Goal: Task Accomplishment & Management: Manage account settings

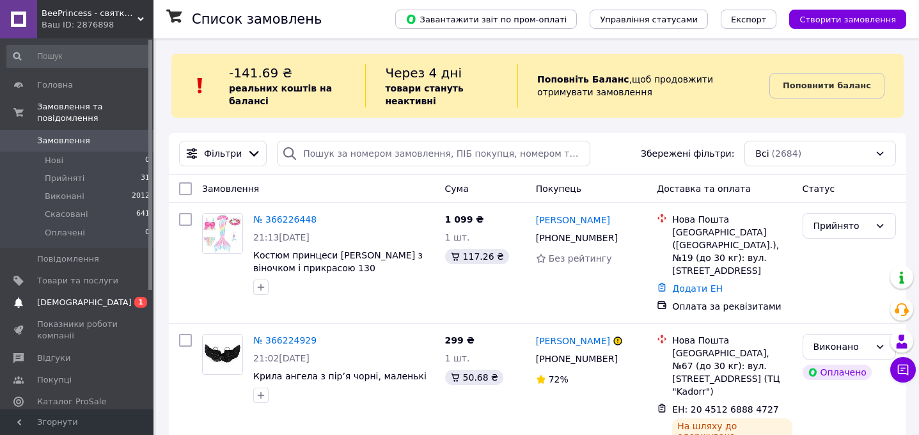
click at [50, 303] on span "[DEMOGRAPHIC_DATA]" at bounding box center [84, 303] width 95 height 12
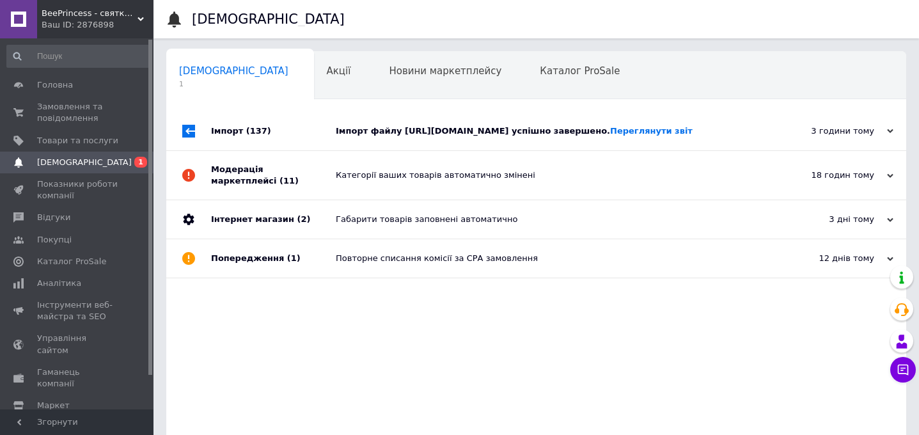
click at [426, 129] on div "Імпорт файлу https://baby-kingdom.salesdrive.me/export/yml/export.yml?publicKey…" at bounding box center [551, 131] width 430 height 12
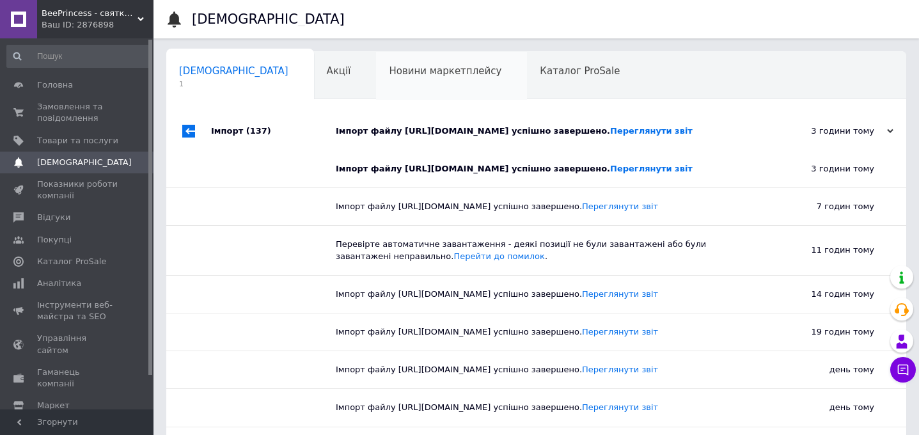
click at [389, 75] on span "Новини маркетплейсу" at bounding box center [445, 71] width 113 height 12
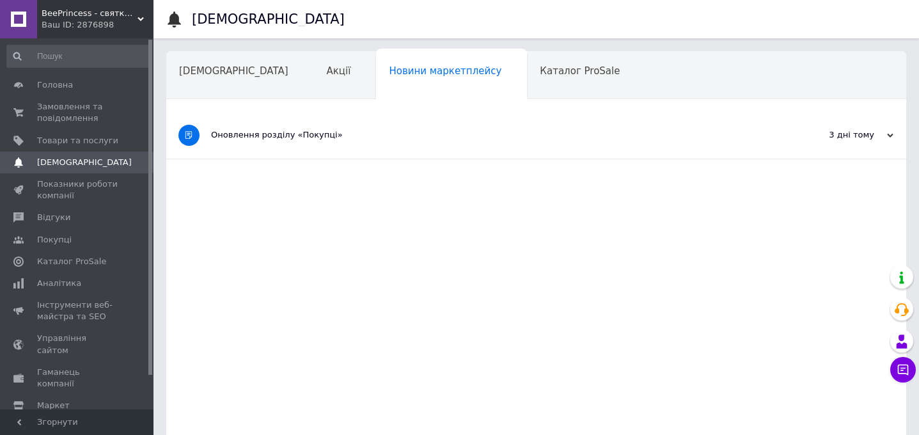
click at [113, 12] on span "BeePrincess - святкові сукні" at bounding box center [90, 14] width 96 height 12
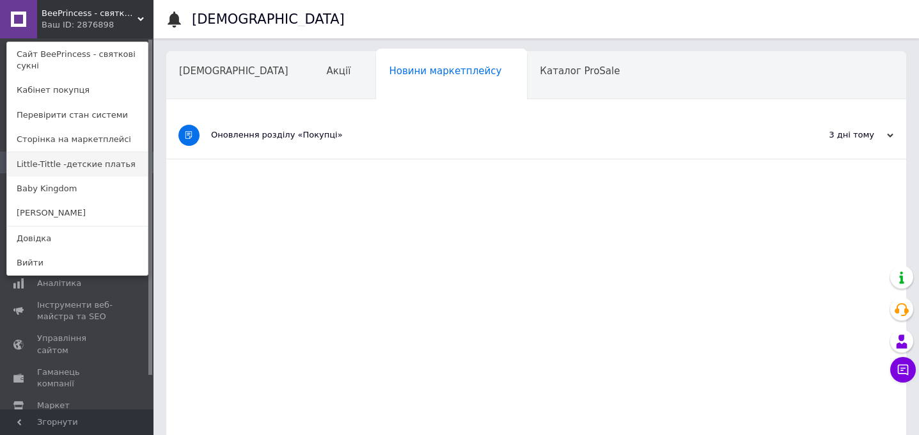
click at [74, 163] on link "Little-Tittle -детские платья" at bounding box center [77, 164] width 141 height 24
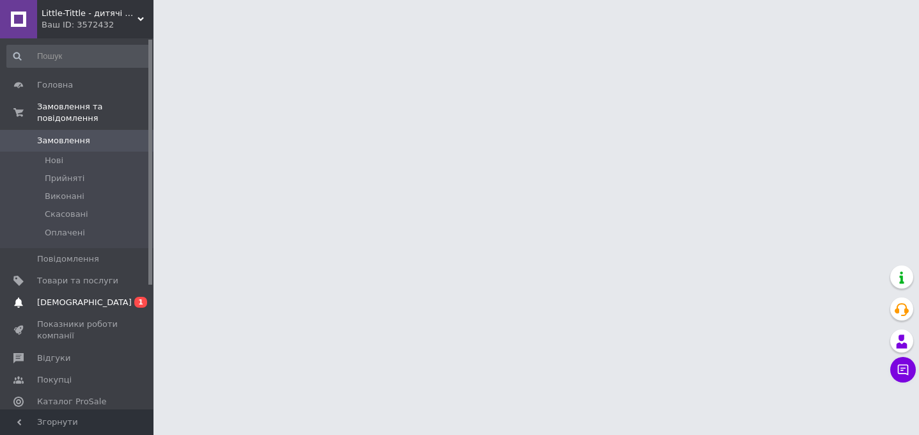
click at [58, 301] on span "[DEMOGRAPHIC_DATA]" at bounding box center [84, 303] width 95 height 12
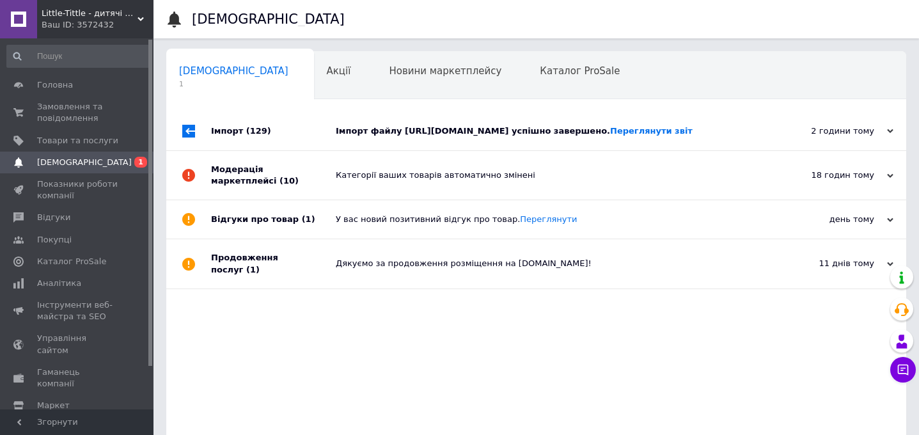
click at [420, 137] on div "Імпорт файлу [URL][DOMAIN_NAME] успішно завершено. Переглянути звіт" at bounding box center [551, 131] width 430 height 12
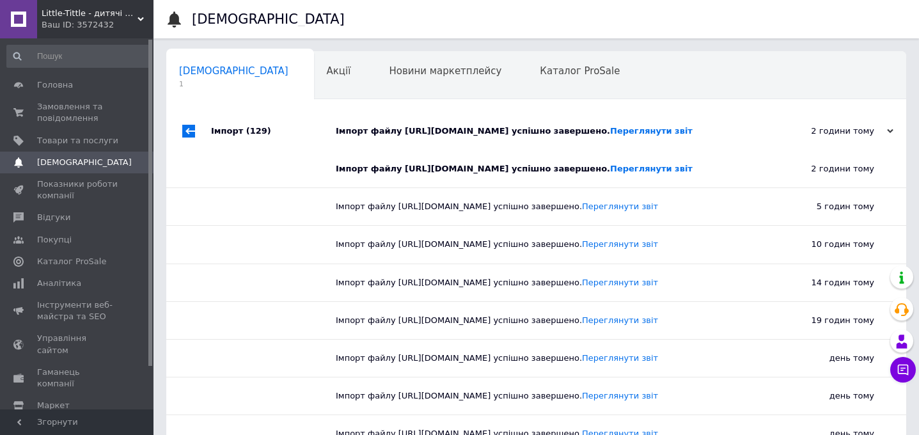
click at [94, 26] on div "Ваш ID: 3572432" at bounding box center [98, 25] width 112 height 12
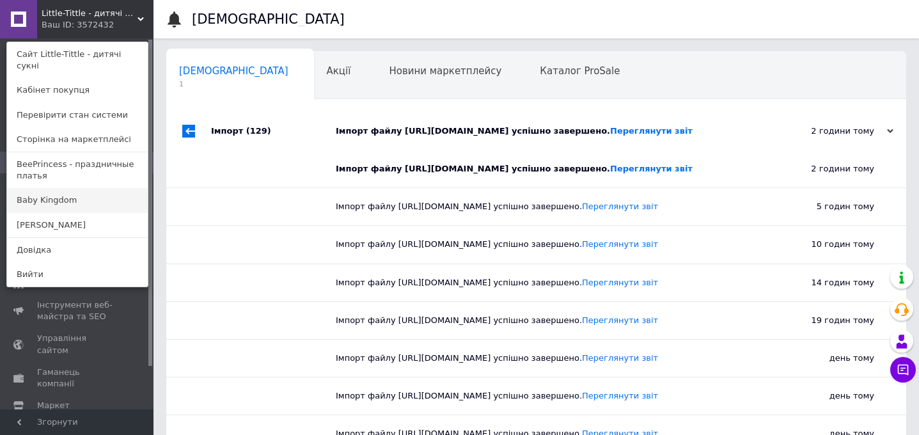
click at [74, 194] on link "Baby Kingdom" at bounding box center [77, 200] width 141 height 24
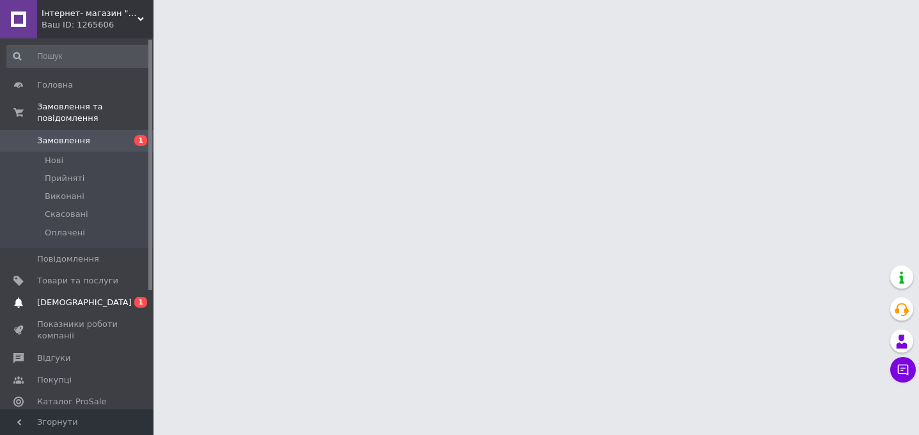
click at [91, 300] on span "[DEMOGRAPHIC_DATA]" at bounding box center [77, 303] width 81 height 12
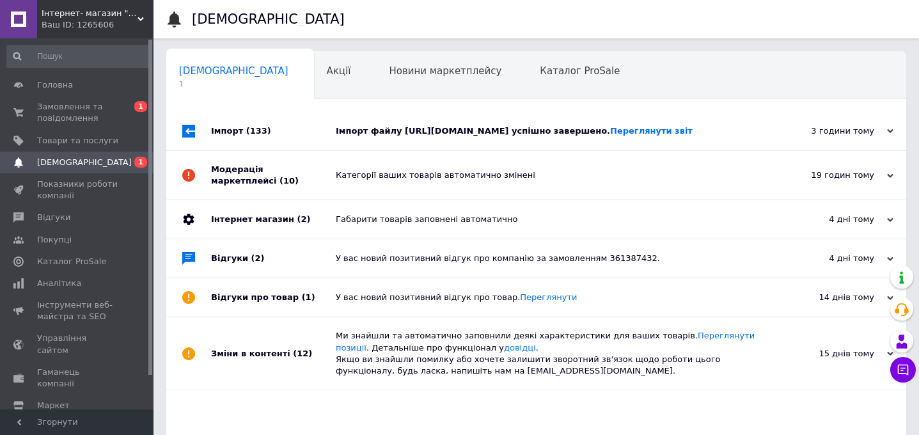
click at [438, 134] on div "Імпорт файлу https://baby-kingdom.salesdrive.me/export/yml/export.yml?publicKey…" at bounding box center [551, 131] width 430 height 12
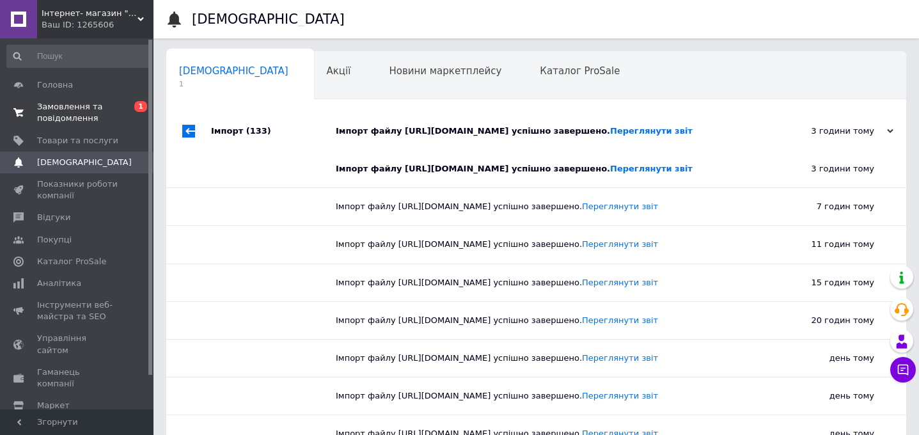
click at [80, 107] on span "Замовлення та повідомлення" at bounding box center [77, 112] width 81 height 23
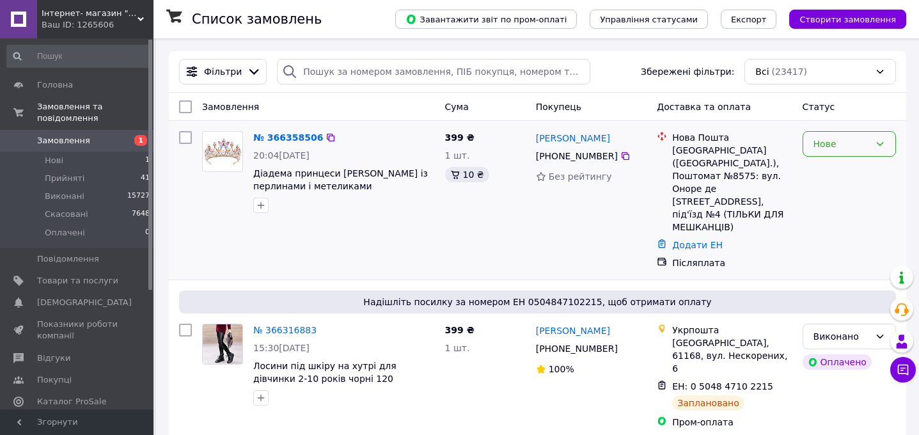
click at [849, 136] on div "Нове" at bounding box center [849, 144] width 93 height 26
click at [847, 166] on li "Прийнято" at bounding box center [849, 171] width 92 height 23
click at [278, 139] on link "№ 366358506" at bounding box center [284, 137] width 63 height 10
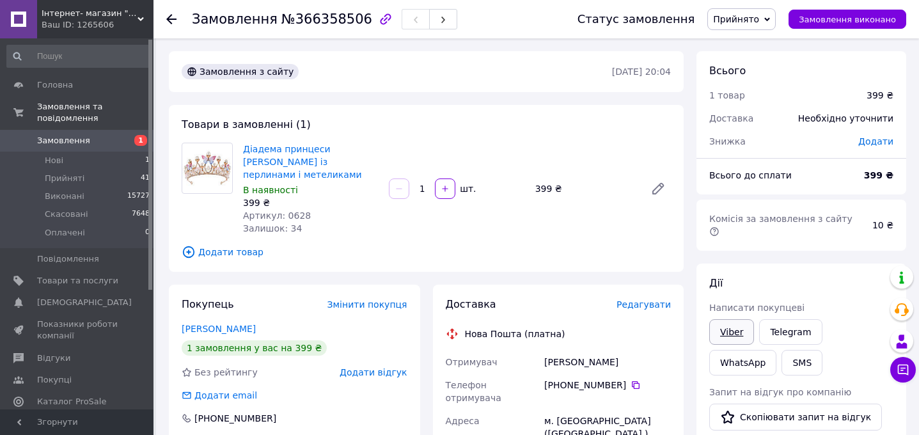
click at [737, 321] on link "Viber" at bounding box center [731, 332] width 45 height 26
click at [77, 141] on span "Замовлення" at bounding box center [63, 141] width 53 height 12
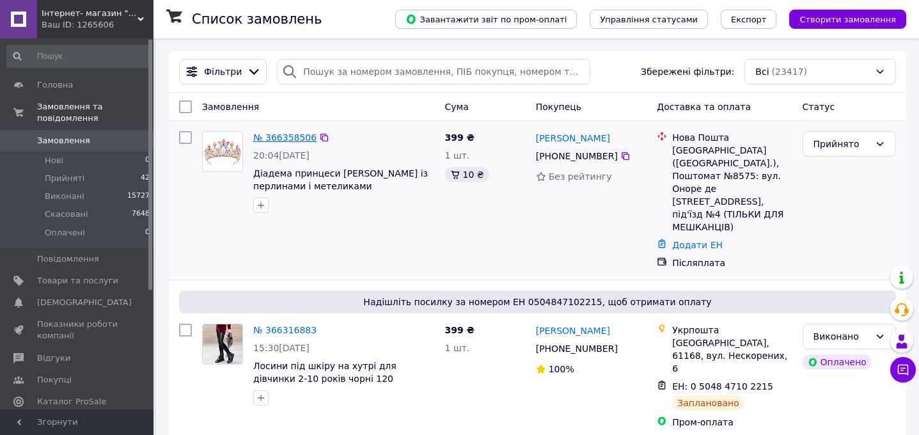
click at [296, 133] on link "№ 366358506" at bounding box center [284, 137] width 63 height 10
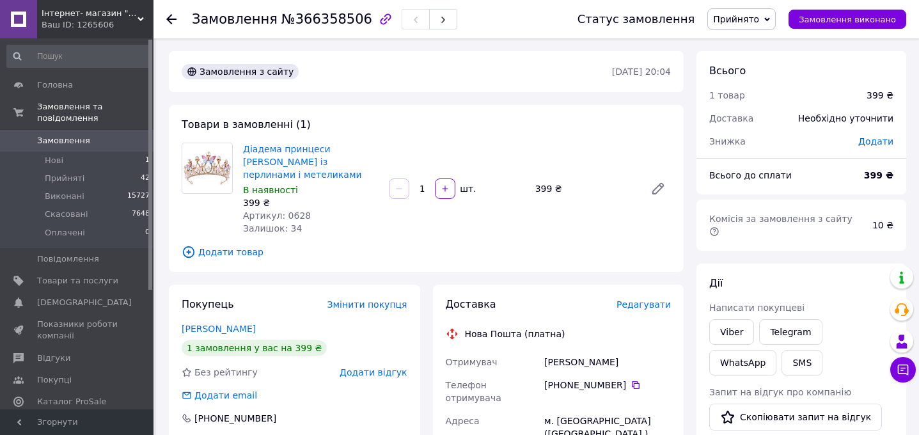
click at [866, 141] on span "Додати" at bounding box center [875, 141] width 35 height 10
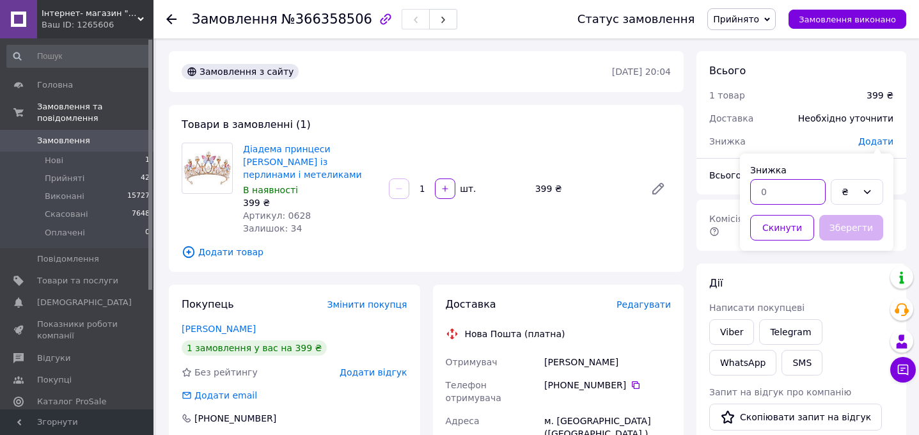
click at [775, 194] on input "text" at bounding box center [787, 192] width 75 height 26
type input "110"
click at [836, 223] on button "Зберегти" at bounding box center [851, 228] width 64 height 26
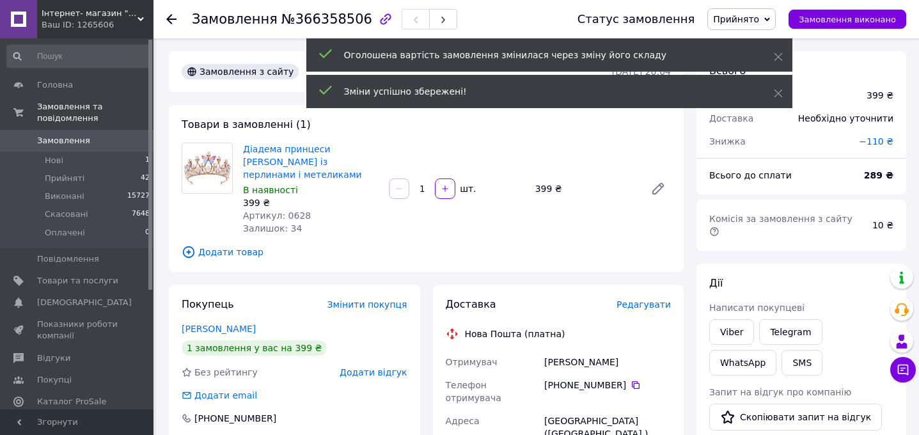
click at [641, 299] on span "Редагувати" at bounding box center [644, 304] width 54 height 10
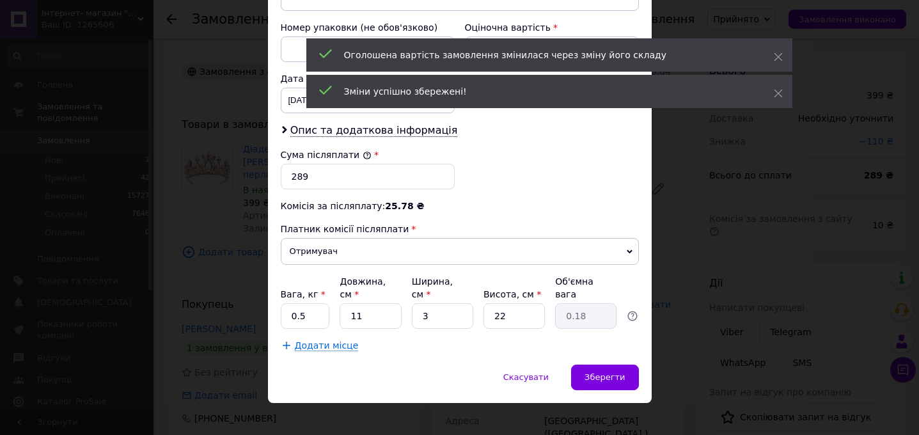
scroll to position [567, 0]
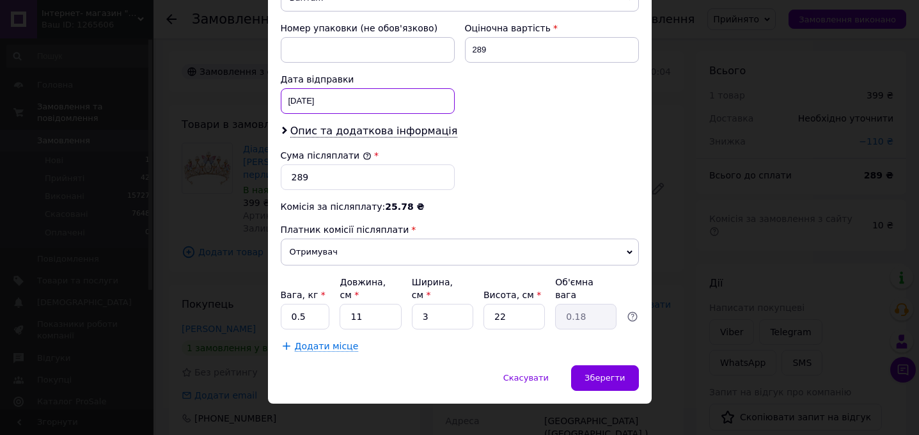
click at [294, 93] on div "12.10.2025 < 2025 > < Октябрь > Пн Вт Ср Чт Пт Сб Вс 29 30 1 2 3 4 5 6 7 8 9 10…" at bounding box center [368, 101] width 174 height 26
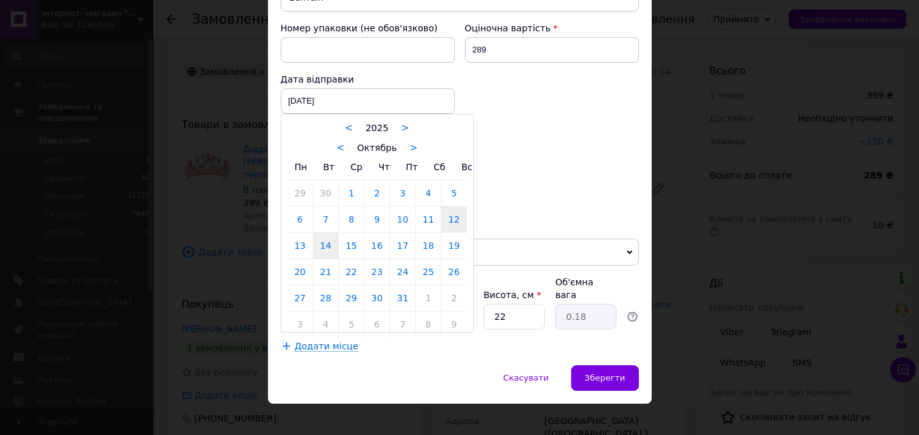
click at [322, 233] on link "14" at bounding box center [325, 246] width 25 height 26
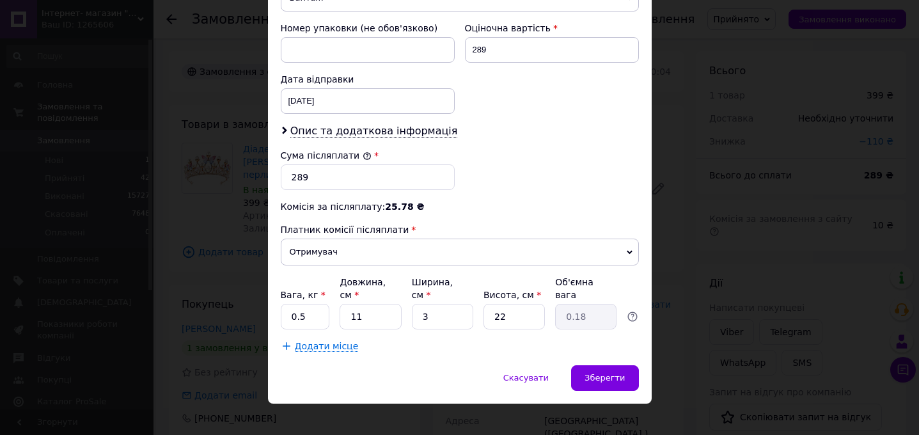
type input "14.10.2025"
click at [594, 365] on div "Зберегти" at bounding box center [604, 378] width 67 height 26
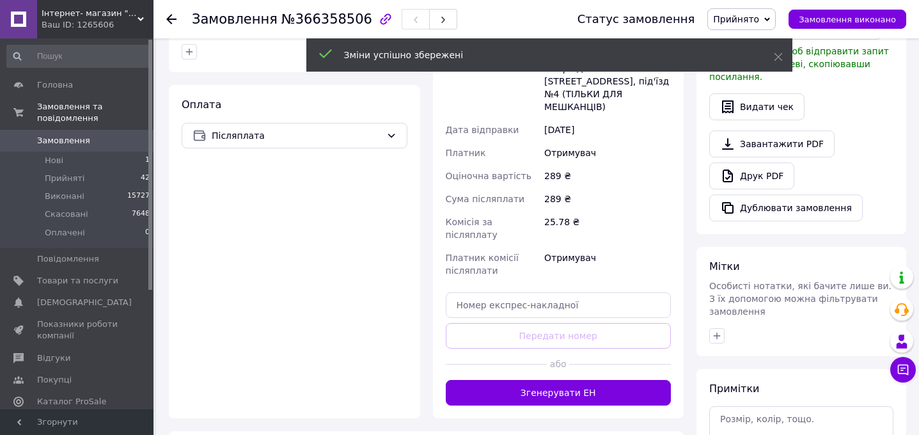
scroll to position [392, 0]
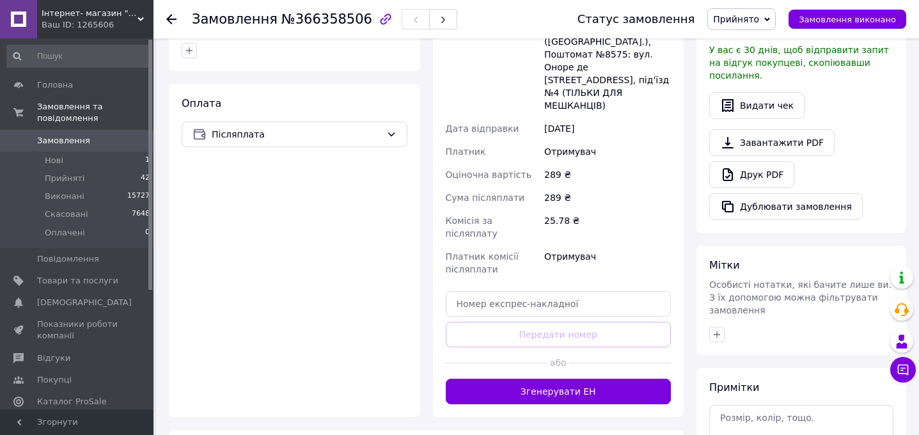
click at [594, 379] on button "Згенерувати ЕН" at bounding box center [559, 392] width 226 height 26
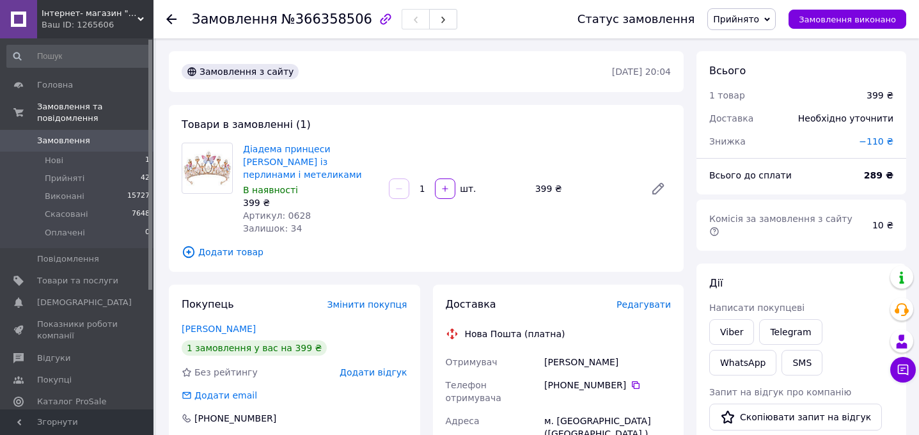
scroll to position [0, 0]
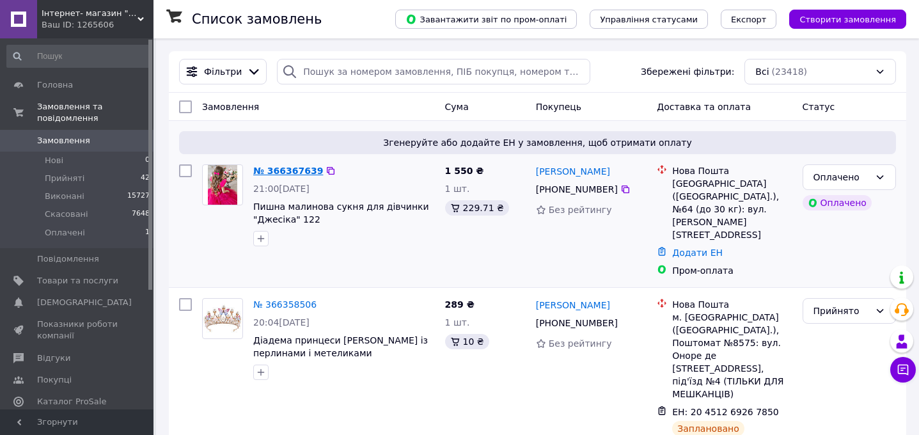
click at [292, 168] on link "№ 366367639" at bounding box center [288, 171] width 70 height 10
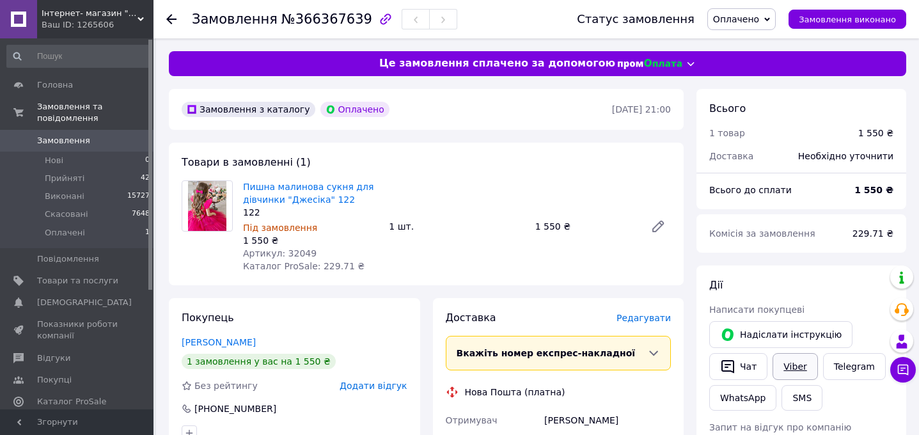
click at [795, 368] on link "Viber" at bounding box center [795, 366] width 45 height 27
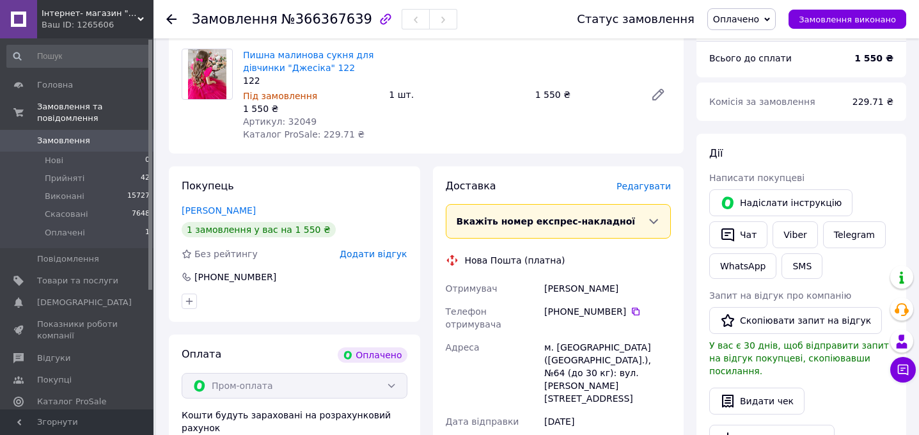
scroll to position [136, 0]
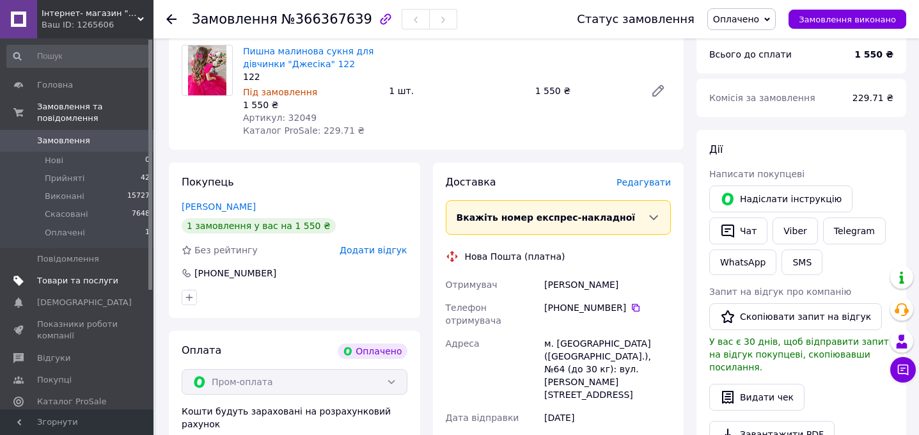
click at [77, 278] on span "Товари та послуги" at bounding box center [77, 281] width 81 height 12
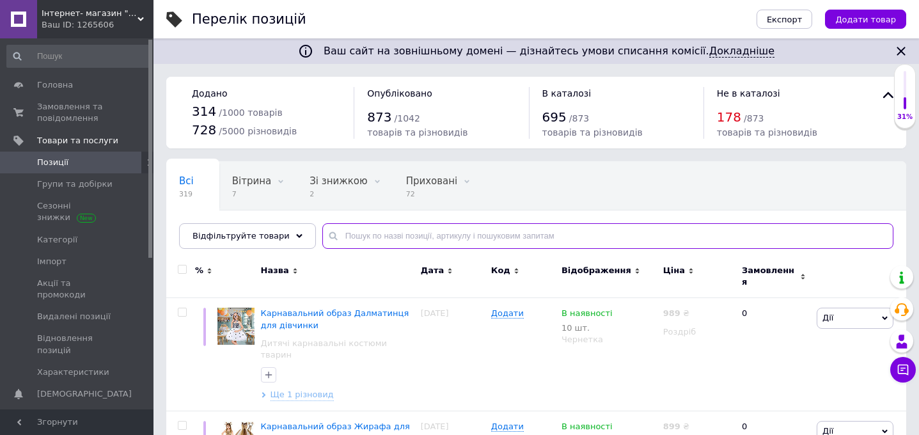
click at [349, 236] on input "text" at bounding box center [607, 236] width 571 height 26
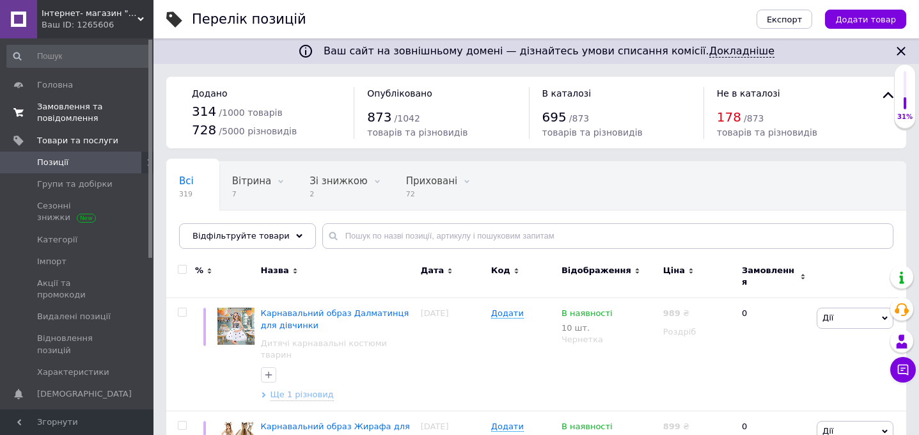
click at [69, 114] on span "Замовлення та повідомлення" at bounding box center [77, 112] width 81 height 23
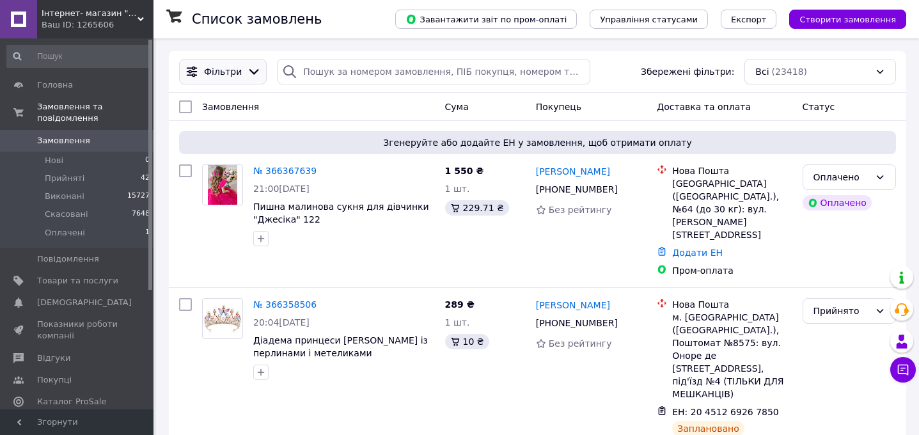
click at [248, 68] on icon at bounding box center [254, 72] width 14 height 14
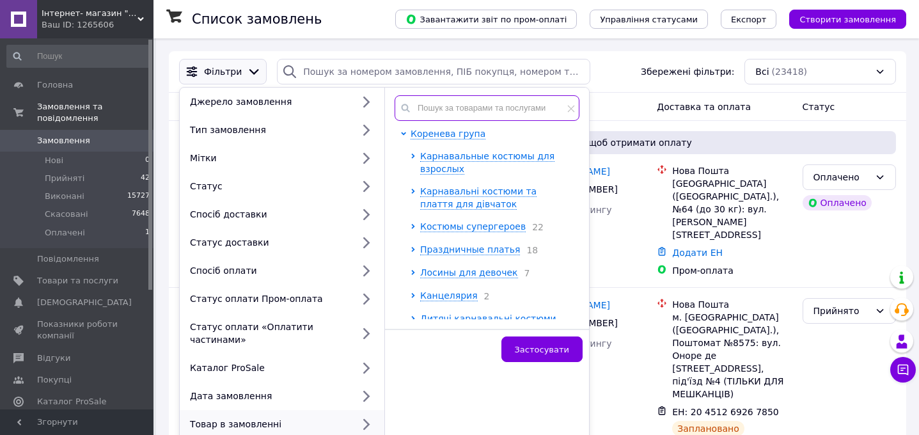
click at [439, 104] on input "text" at bounding box center [487, 108] width 185 height 26
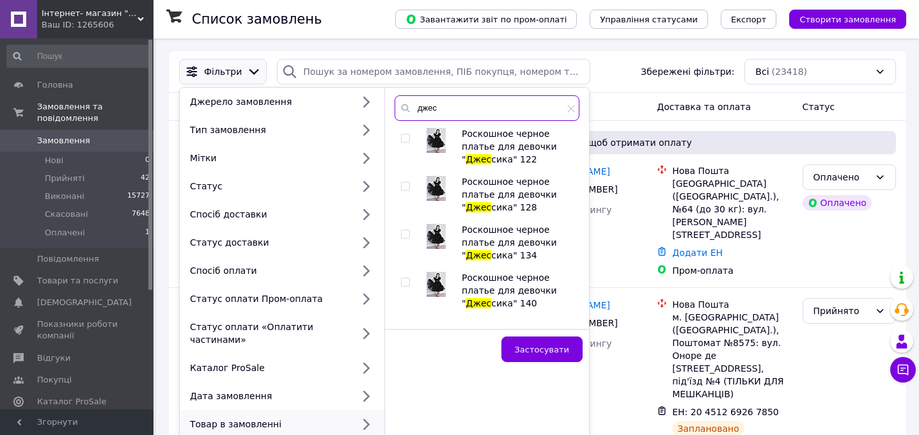
type input "джес"
click at [403, 139] on input "checkbox" at bounding box center [405, 138] width 8 height 8
checkbox input "true"
click at [403, 184] on input "checkbox" at bounding box center [405, 186] width 8 height 8
checkbox input "true"
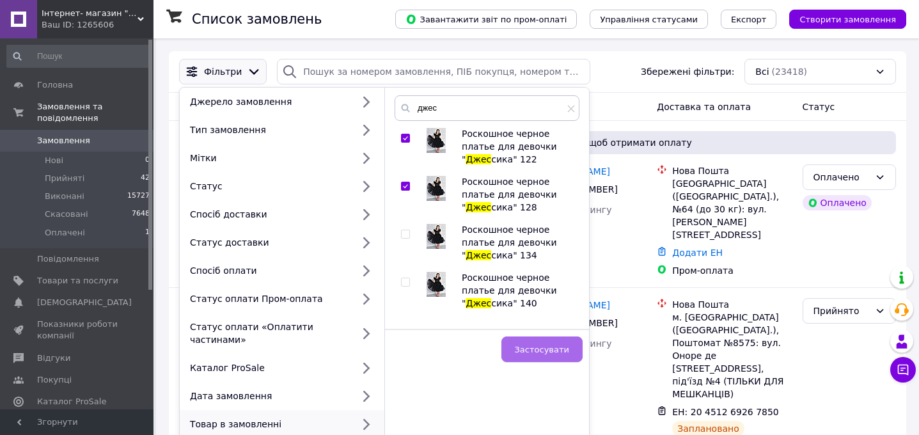
click at [528, 358] on button "Застосувати" at bounding box center [541, 349] width 81 height 26
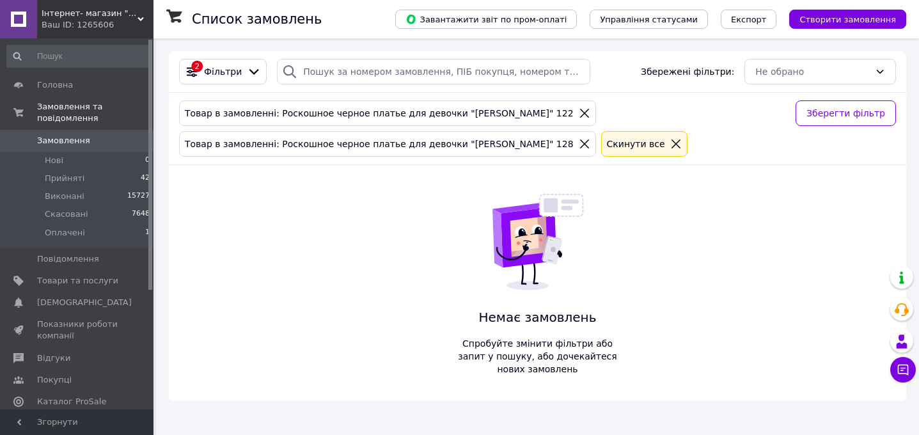
click at [526, 105] on div "Товар в замовленні: Роскошное черное платье для девочки "Джессика" 122" at bounding box center [387, 113] width 417 height 26
click at [579, 111] on icon at bounding box center [585, 113] width 12 height 12
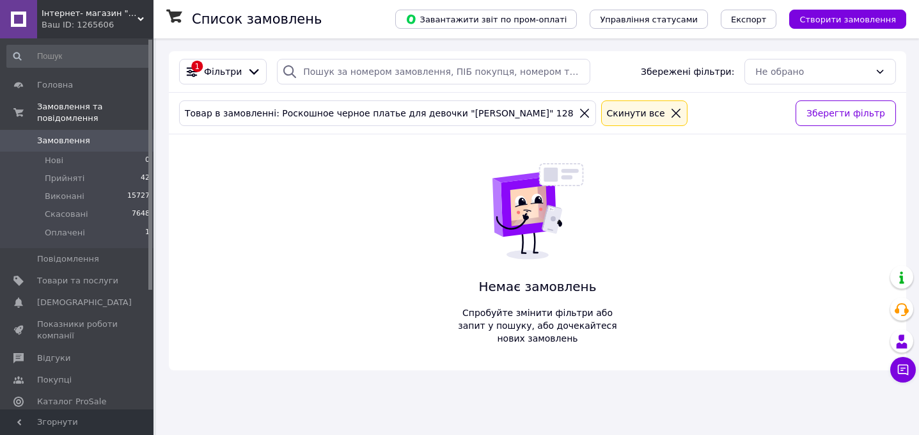
click at [579, 114] on icon at bounding box center [585, 113] width 12 height 12
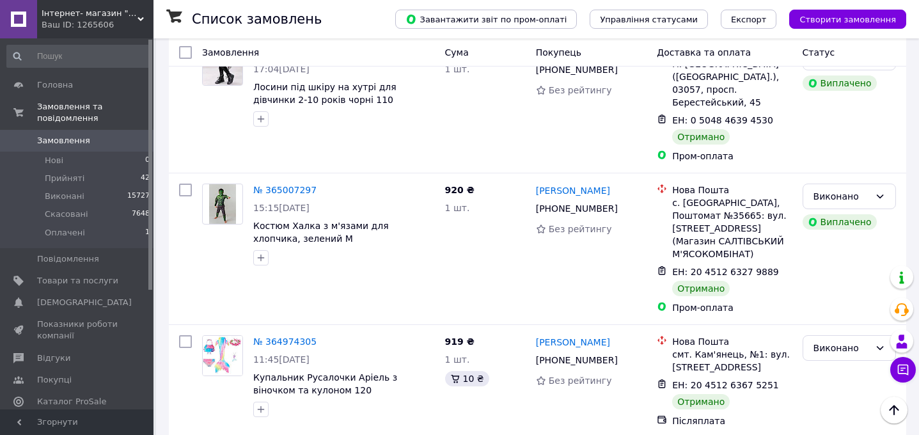
scroll to position [6051, 0]
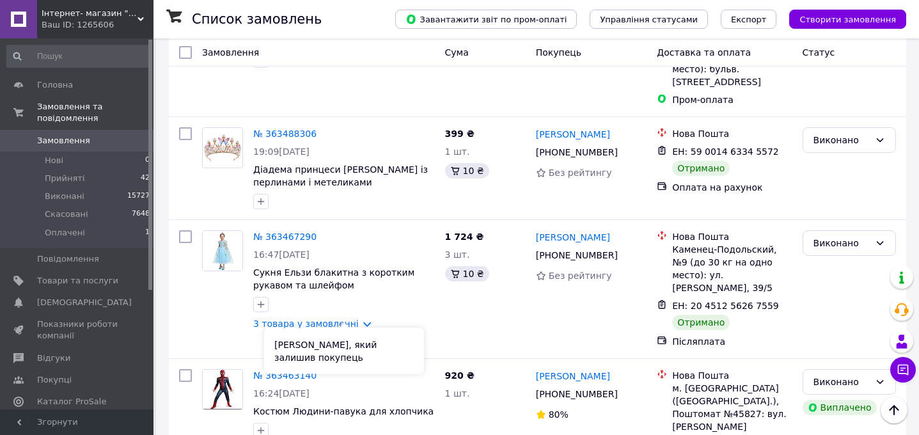
scroll to position [6031, 0]
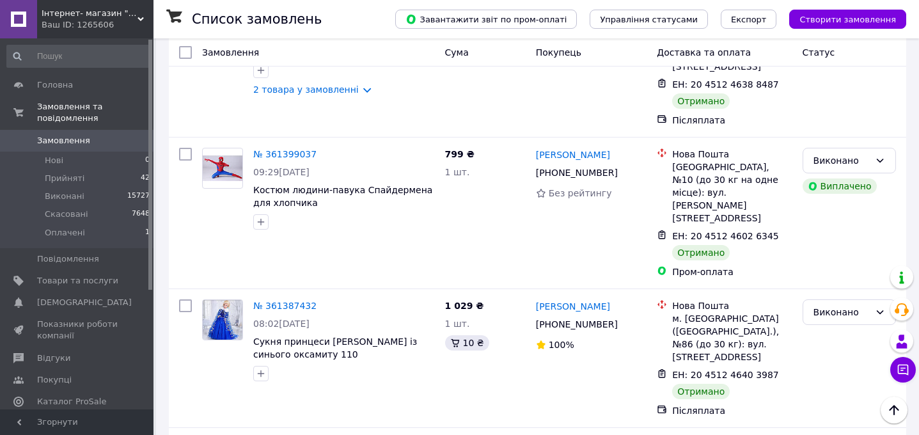
scroll to position [6064, 0]
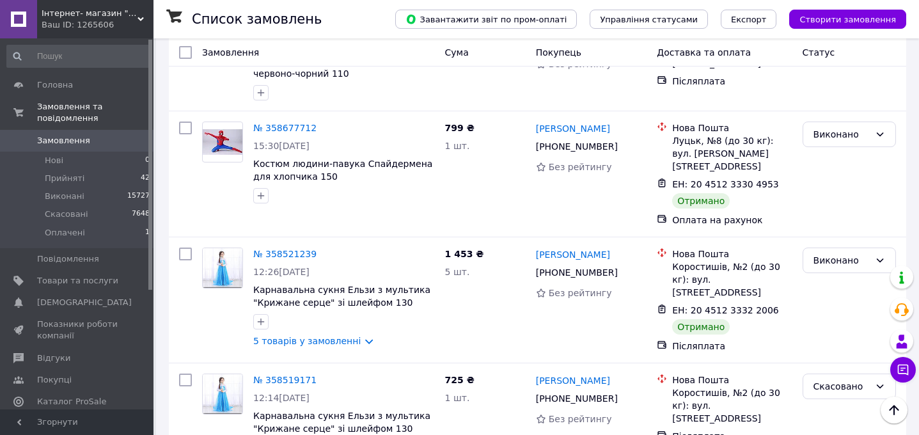
scroll to position [6108, 0]
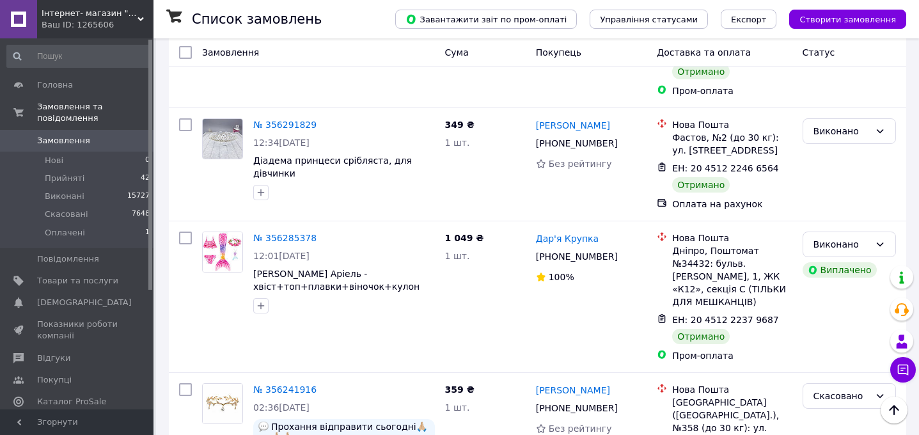
scroll to position [6126, 0]
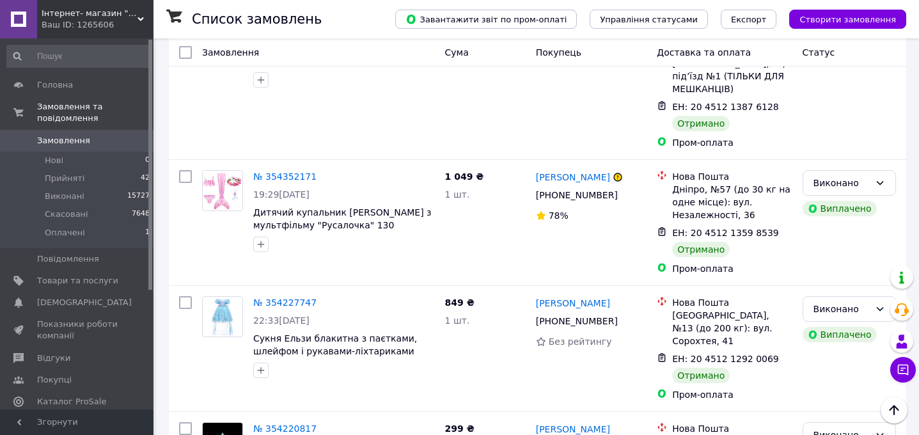
scroll to position [6077, 0]
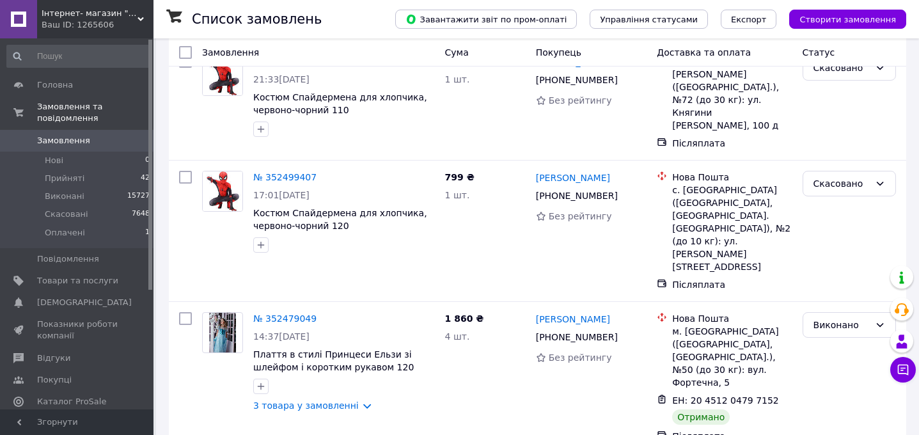
scroll to position [6135, 0]
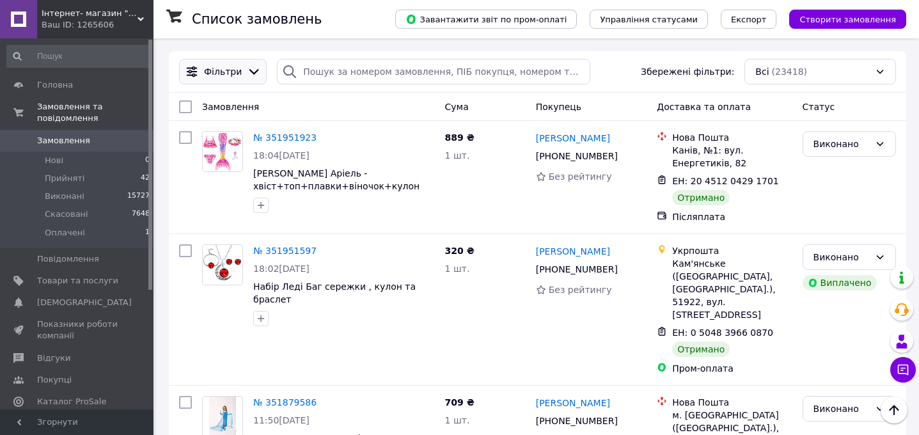
click at [214, 77] on span "Фільтри" at bounding box center [223, 71] width 38 height 13
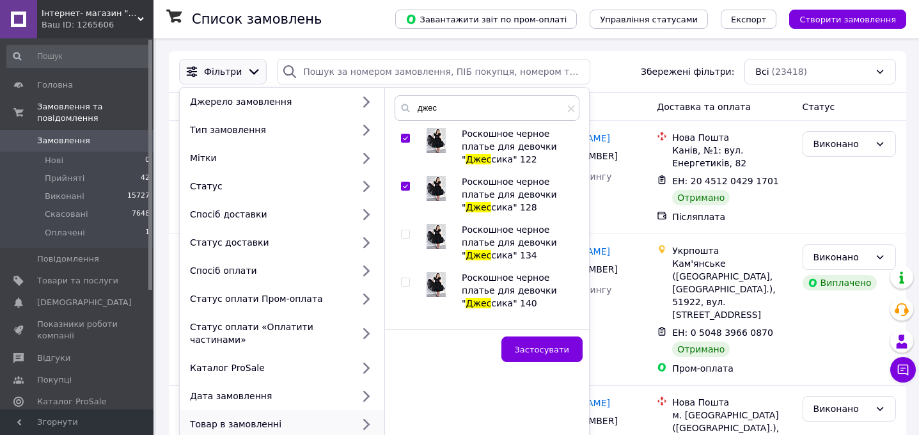
click at [403, 235] on input "checkbox" at bounding box center [405, 234] width 8 height 8
checkbox input "true"
click at [408, 281] on input "checkbox" at bounding box center [405, 282] width 8 height 8
checkbox input "true"
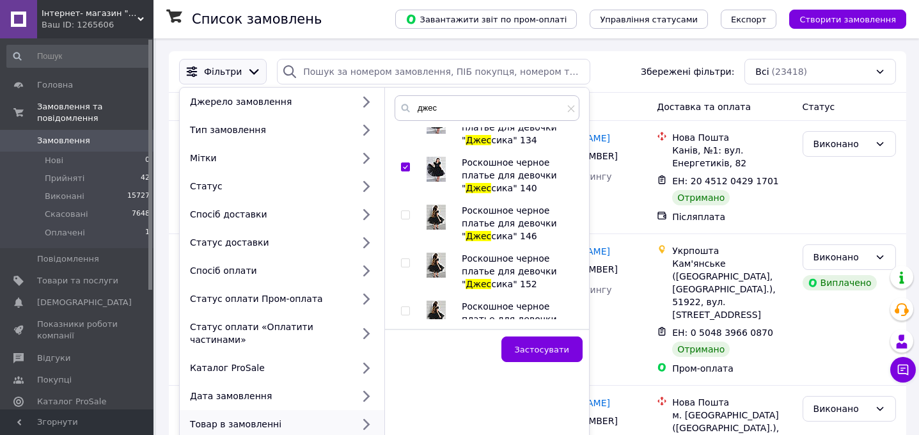
scroll to position [118, 0]
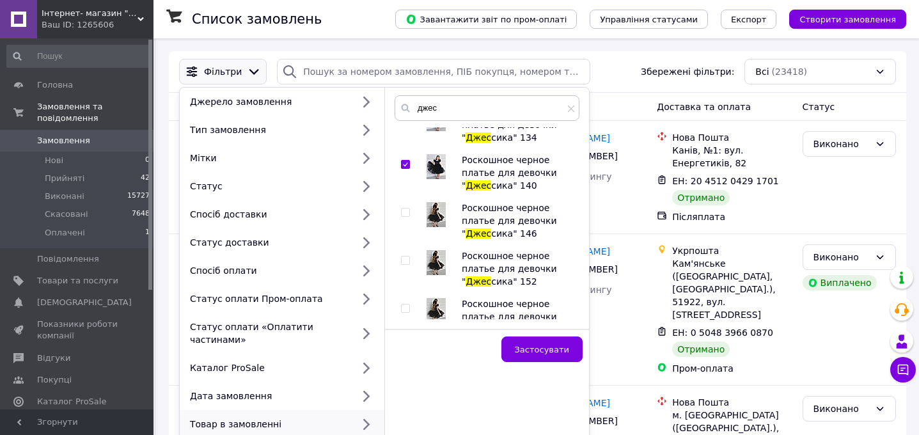
click at [406, 212] on input "checkbox" at bounding box center [405, 213] width 8 height 8
checkbox input "true"
click at [406, 257] on input "checkbox" at bounding box center [405, 260] width 8 height 8
checkbox input "true"
click at [405, 315] on div at bounding box center [407, 316] width 13 height 38
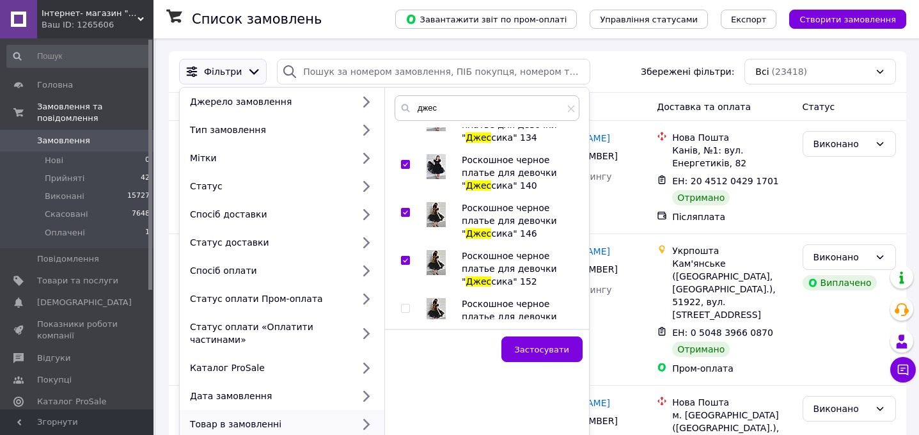
click at [405, 308] on input "checkbox" at bounding box center [405, 308] width 8 height 8
checkbox input "true"
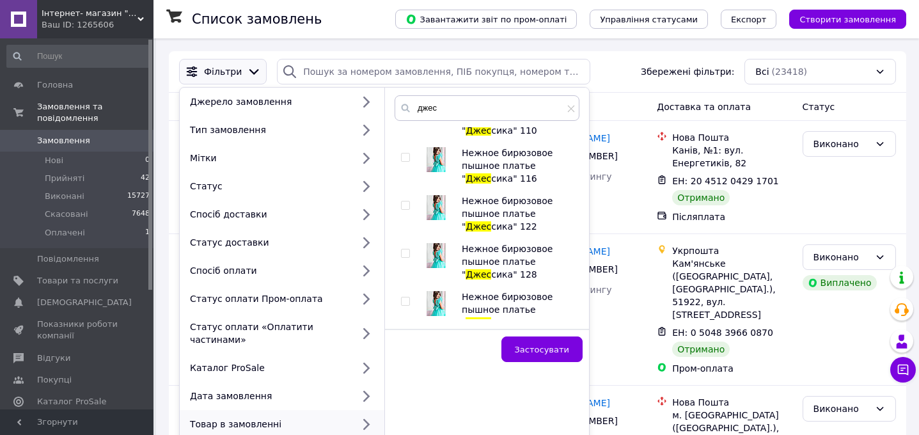
scroll to position [526, 0]
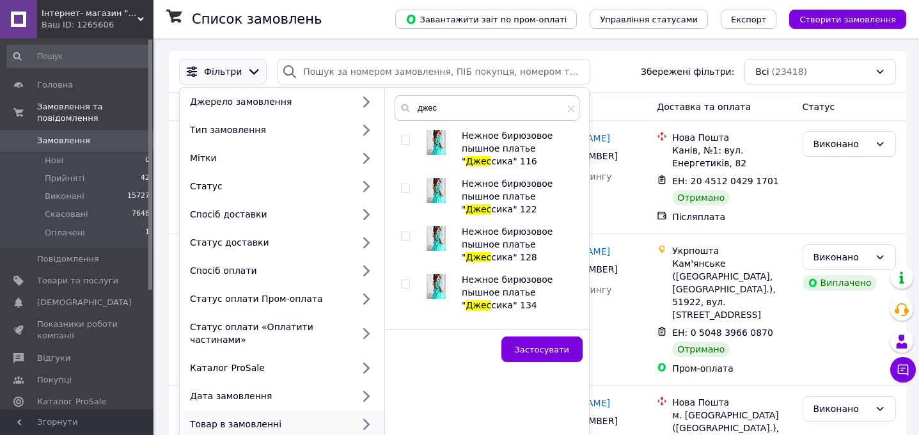
click at [401, 186] on input "checkbox" at bounding box center [405, 188] width 8 height 8
checkbox input "true"
click at [410, 239] on div at bounding box center [406, 236] width 10 height 9
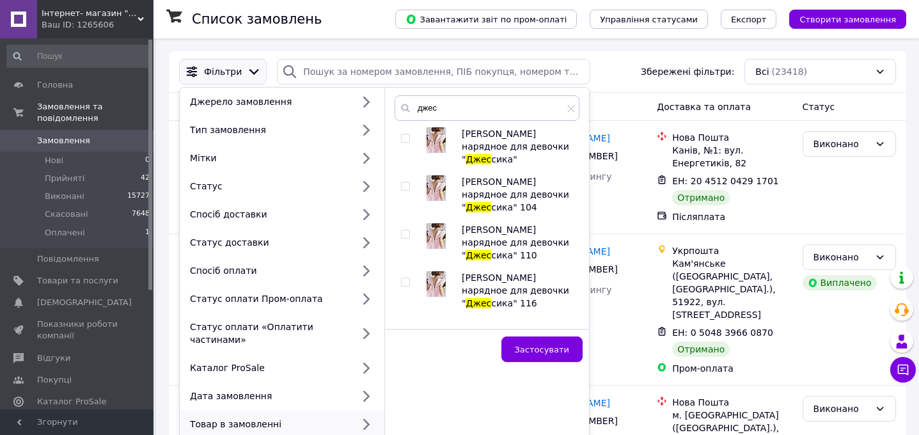
scroll to position [0, 0]
click at [405, 139] on input "checkbox" at bounding box center [405, 138] width 8 height 8
checkbox input "true"
click at [406, 182] on input "checkbox" at bounding box center [405, 186] width 8 height 8
checkbox input "true"
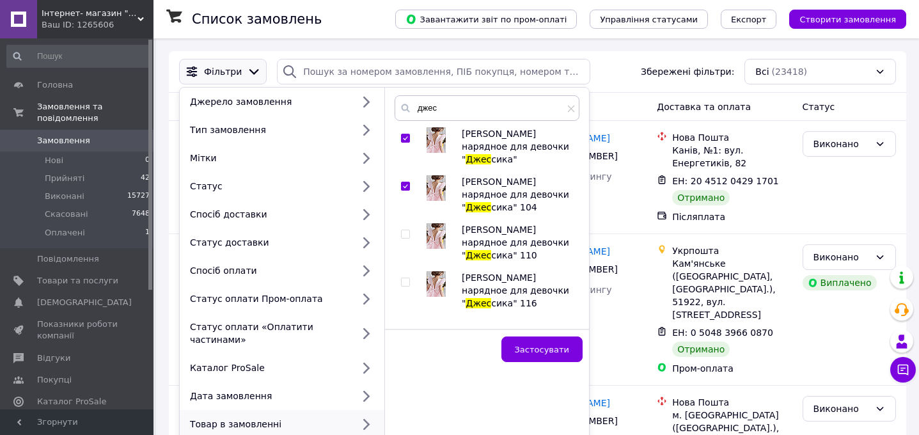
click at [405, 227] on div at bounding box center [407, 242] width 13 height 38
click at [404, 230] on input "checkbox" at bounding box center [405, 234] width 8 height 8
checkbox input "true"
click at [406, 278] on input "checkbox" at bounding box center [405, 282] width 8 height 8
checkbox input "true"
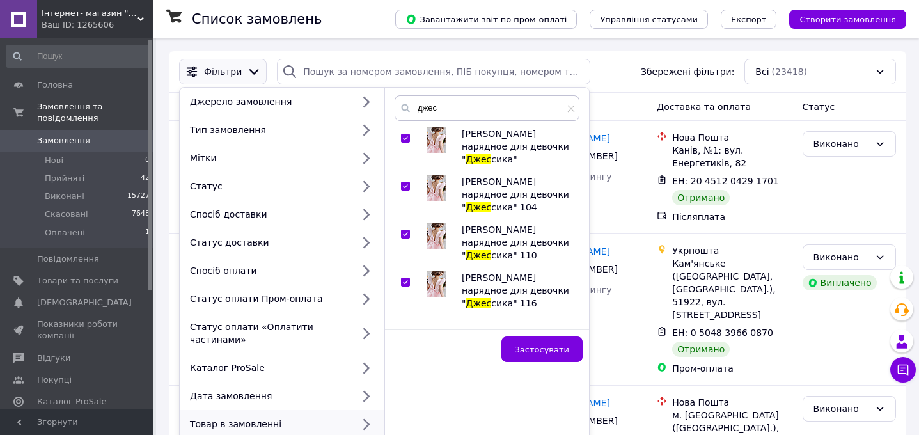
click at [406, 326] on input "checkbox" at bounding box center [405, 330] width 8 height 8
checkbox input "true"
click at [538, 356] on button "Застосувати" at bounding box center [541, 349] width 81 height 26
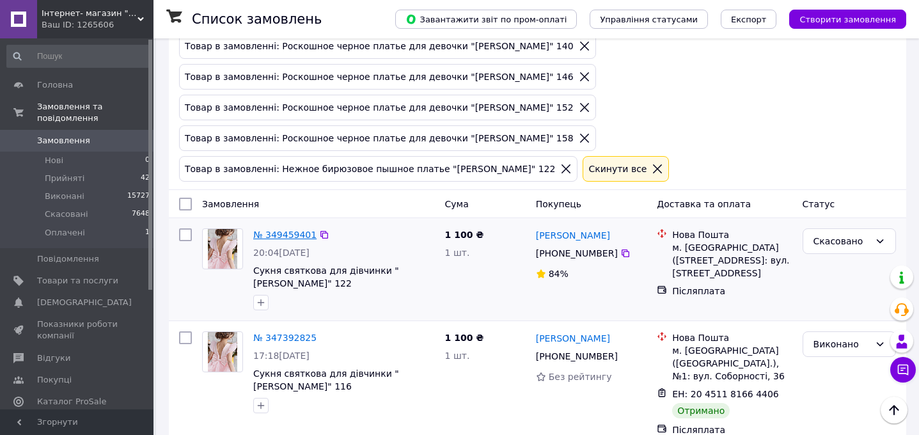
click at [274, 234] on link "№ 349459401" at bounding box center [284, 235] width 63 height 10
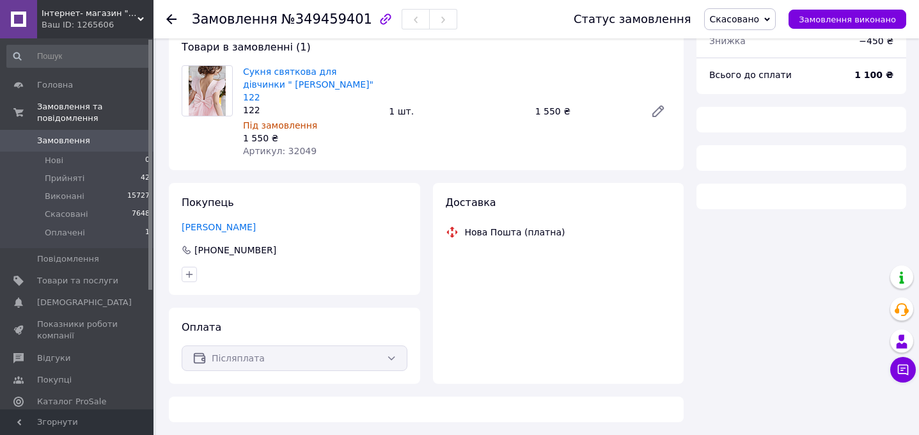
scroll to position [63, 0]
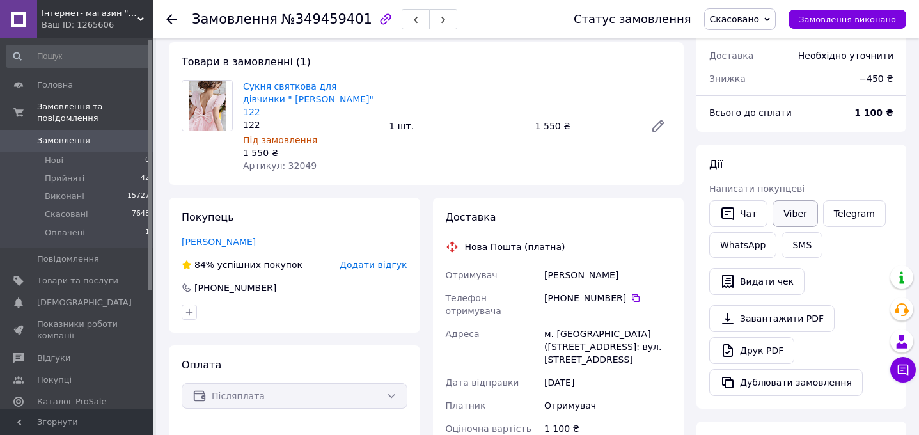
click at [782, 214] on link "Viber" at bounding box center [795, 213] width 45 height 27
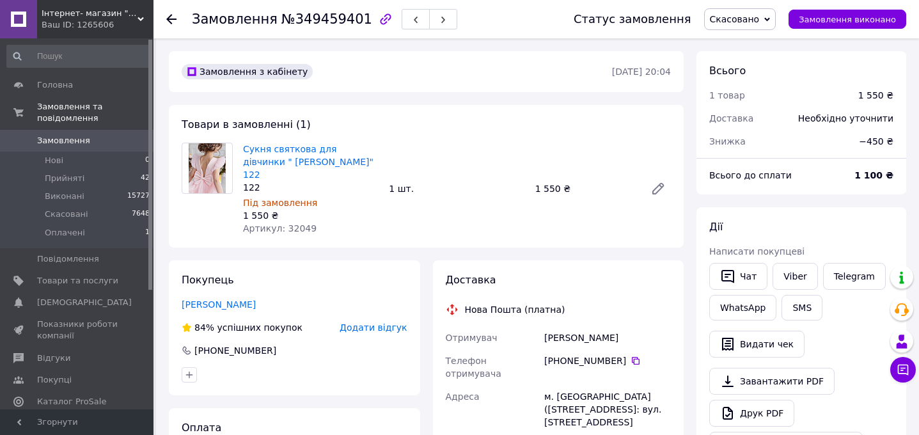
scroll to position [0, 0]
click at [73, 141] on span "Замовлення" at bounding box center [63, 141] width 53 height 12
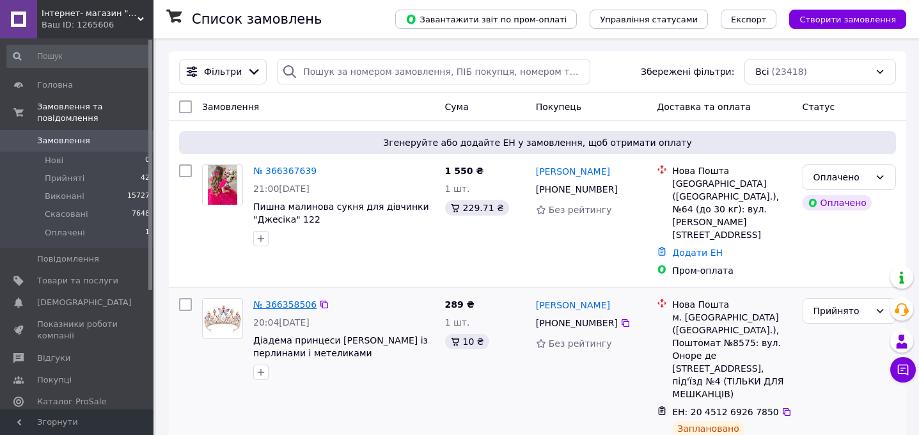
click at [311, 299] on link "№ 366358506" at bounding box center [284, 304] width 63 height 10
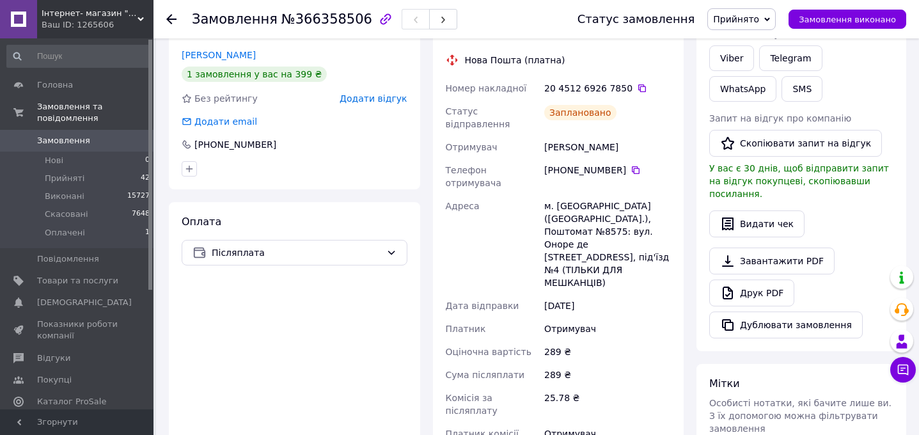
scroll to position [272, 0]
click at [865, 33] on div "Статус замовлення Прийнято Виконано Скасовано Оплачено Замовлення виконано" at bounding box center [729, 19] width 354 height 38
click at [865, 29] on div "Статус замовлення Прийнято Виконано Скасовано Оплачено Замовлення виконано" at bounding box center [736, 19] width 342 height 22
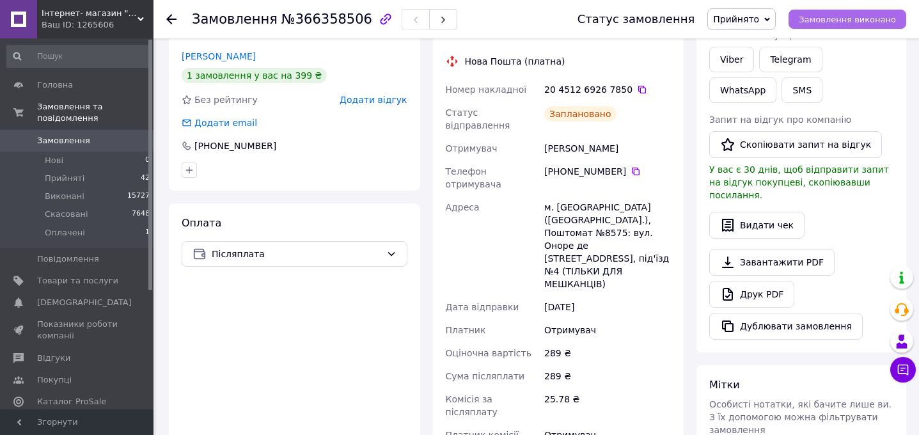
click at [862, 19] on span "Замовлення виконано" at bounding box center [847, 20] width 97 height 10
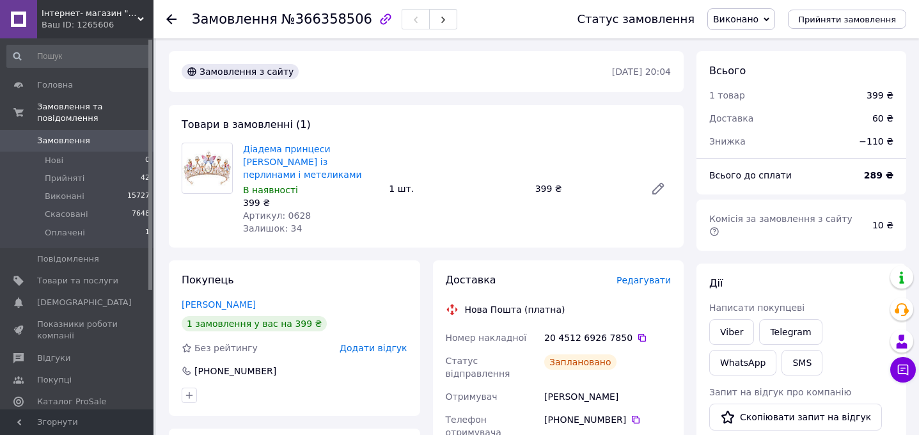
scroll to position [0, 0]
click at [59, 143] on span "Замовлення" at bounding box center [63, 141] width 53 height 12
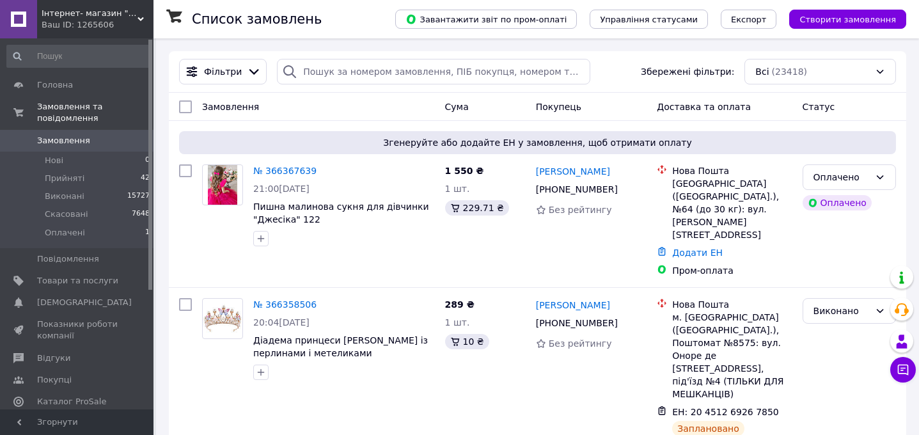
click at [122, 19] on div "Ваш ID: 1265606" at bounding box center [98, 25] width 112 height 12
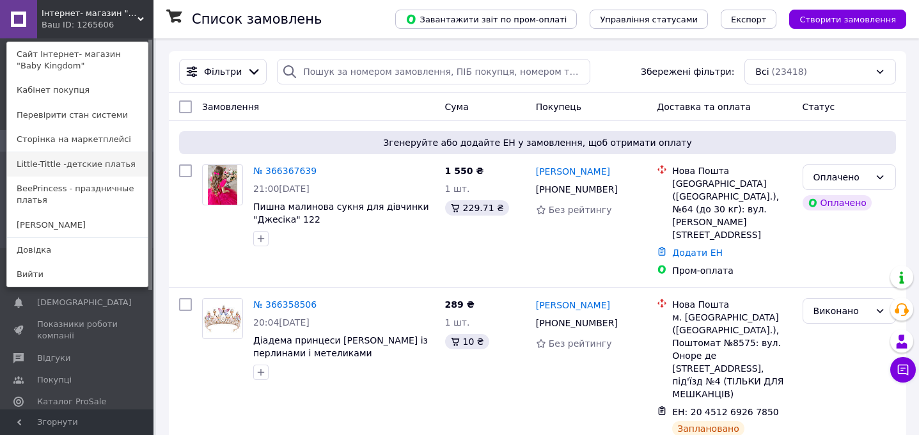
click at [84, 169] on link "Little-Tittle -детские платья" at bounding box center [77, 164] width 141 height 24
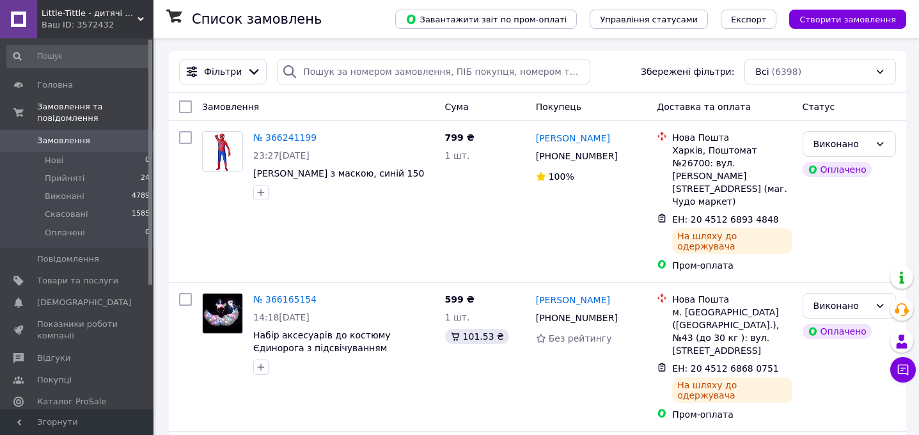
click at [113, 28] on div "Ваш ID: 3572432" at bounding box center [98, 25] width 112 height 12
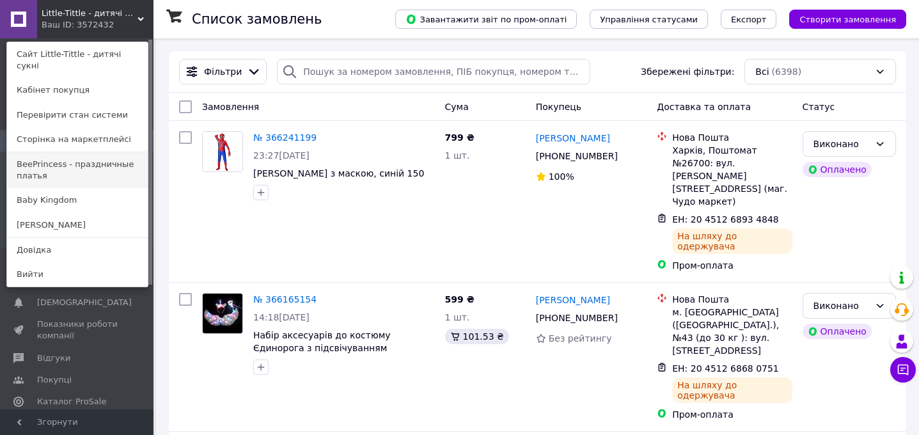
click at [97, 155] on link "BeePrincess - праздничные платья" at bounding box center [77, 170] width 141 height 36
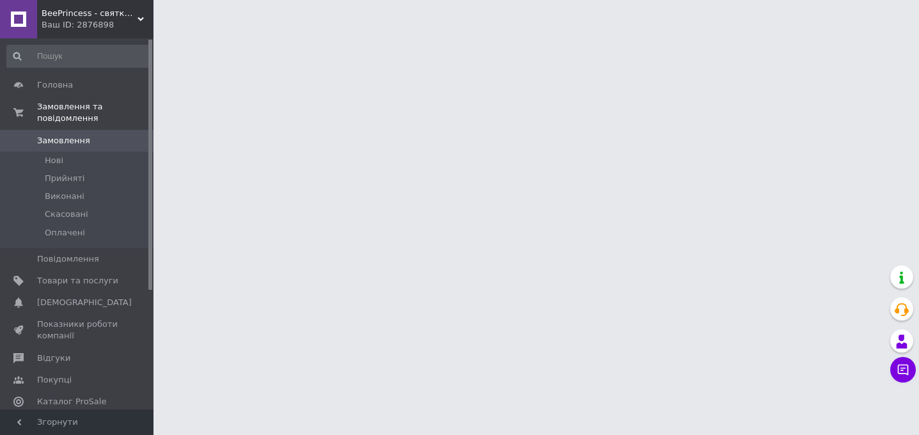
click at [97, 31] on div "BeePrincess - святкові сукні Ваш ID: 2876898" at bounding box center [95, 19] width 116 height 38
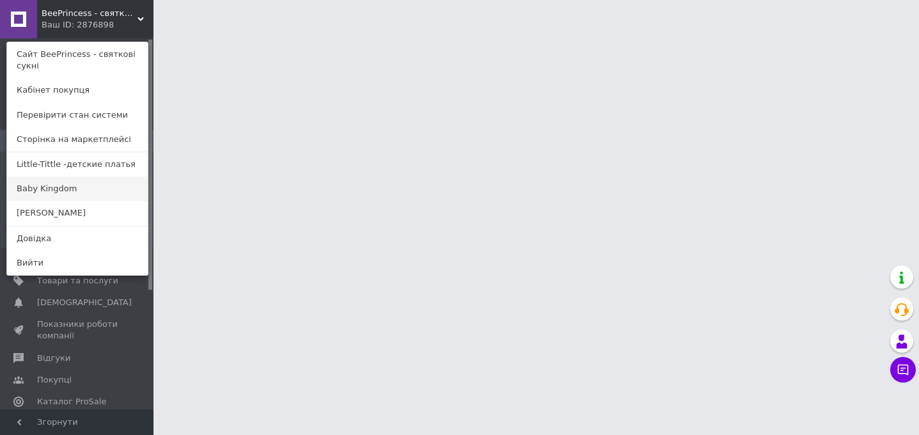
click at [77, 184] on link "Baby Kingdom" at bounding box center [77, 189] width 141 height 24
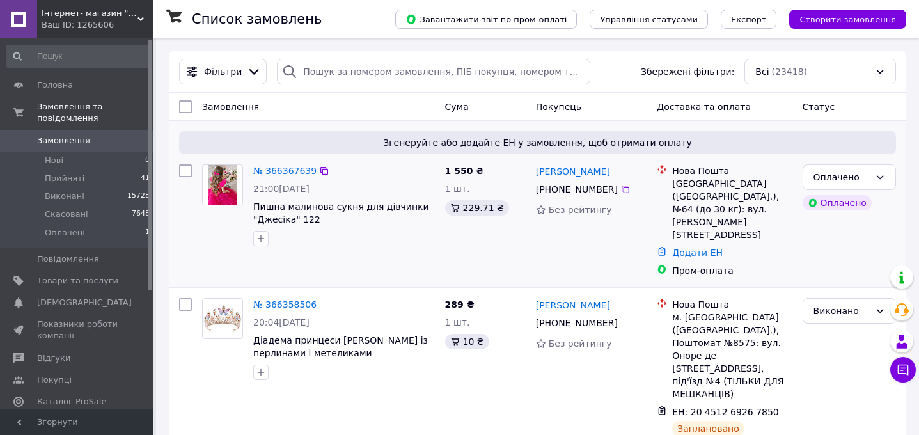
click at [258, 179] on div "№ 366367639 21:00, 12.10.2025 Пишна малинова сукня для дівчинки "Джесіка" 122" at bounding box center [344, 205] width 192 height 92
click at [269, 170] on link "№ 366367639" at bounding box center [284, 171] width 63 height 10
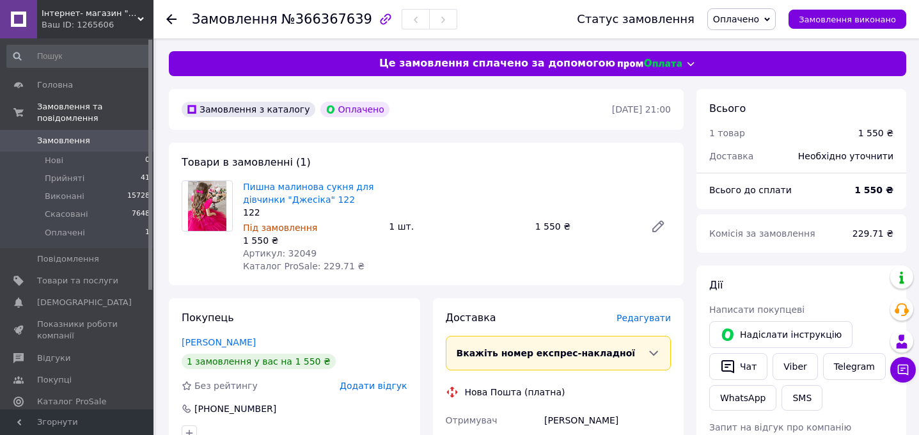
click at [644, 317] on span "Редагувати" at bounding box center [644, 318] width 54 height 10
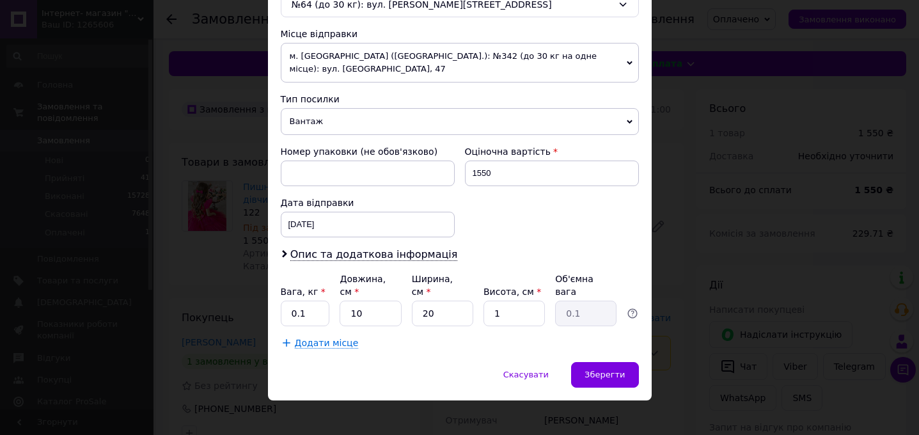
scroll to position [427, 0]
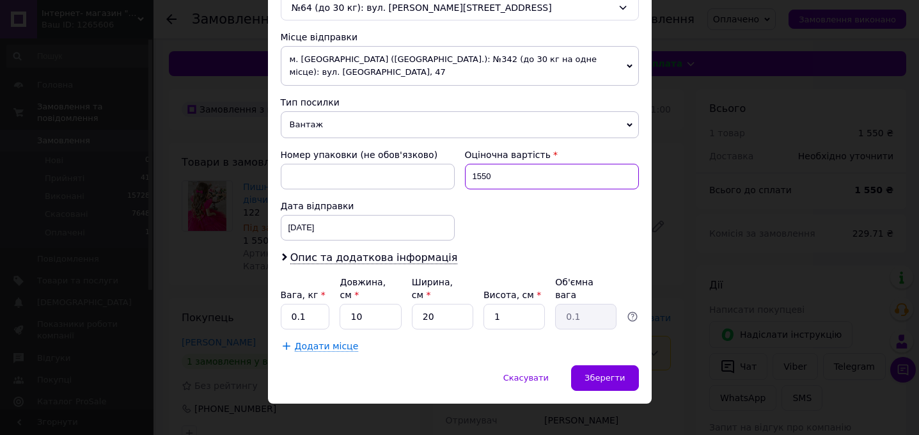
drag, startPoint x: 491, startPoint y: 166, endPoint x: 456, endPoint y: 159, distance: 35.2
click at [456, 159] on div "Номер упаковки (не обов'язково) Оціночна вартість 1550 Дата відправки 12.10.202…" at bounding box center [460, 194] width 368 height 102
type input "500"
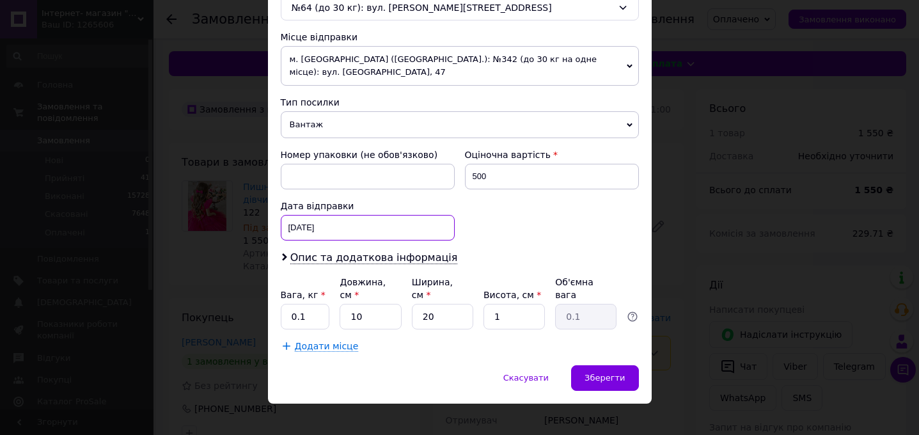
click at [315, 215] on div "12.10.2025 < 2025 > < Октябрь > Пн Вт Ср Чт Пт Сб Вс 29 30 1 2 3 4 5 6 7 8 9 10…" at bounding box center [368, 228] width 174 height 26
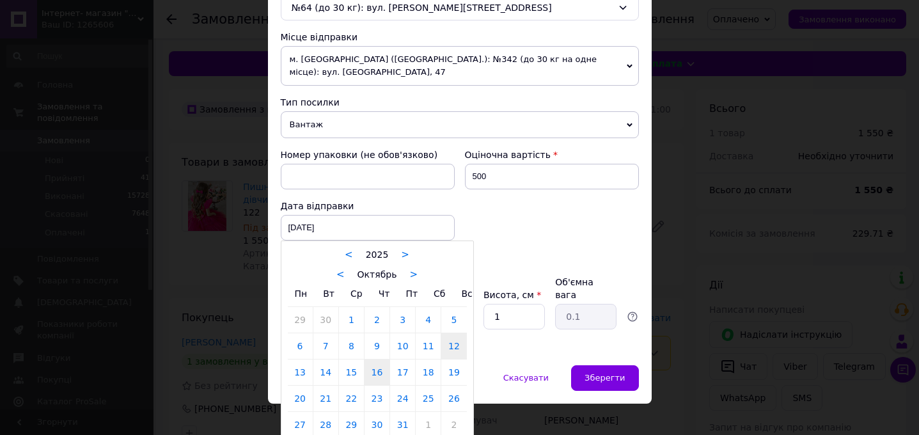
click at [377, 359] on link "16" at bounding box center [377, 372] width 25 height 26
type input "16.10.2025"
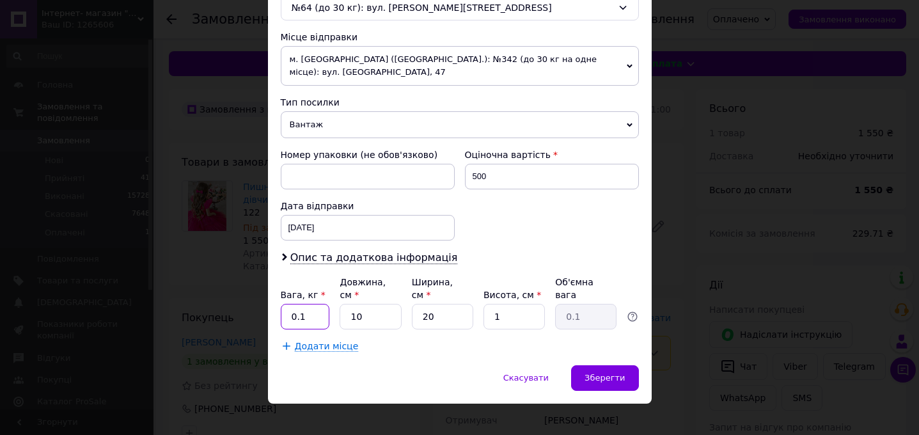
drag, startPoint x: 303, startPoint y: 303, endPoint x: 279, endPoint y: 299, distance: 24.0
click at [281, 304] on input "0.1" at bounding box center [305, 317] width 49 height 26
type input "2"
type input "11"
type input "22"
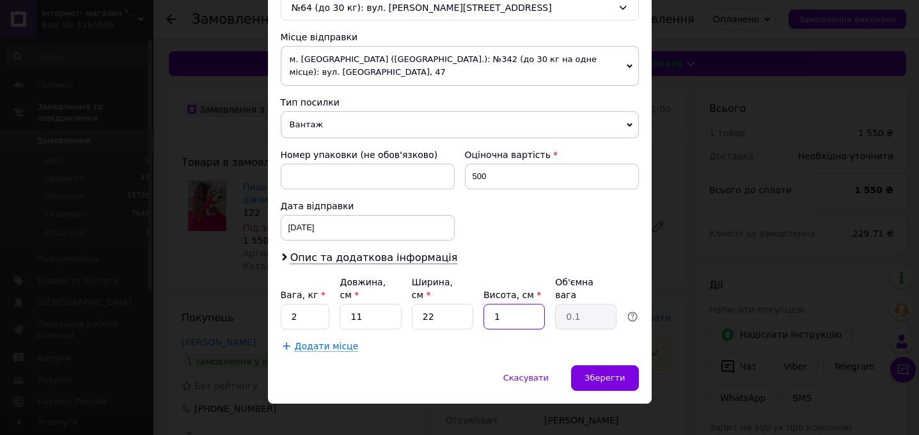
type input "4"
type input "0.24"
type input "44"
type input "2.66"
type input "4"
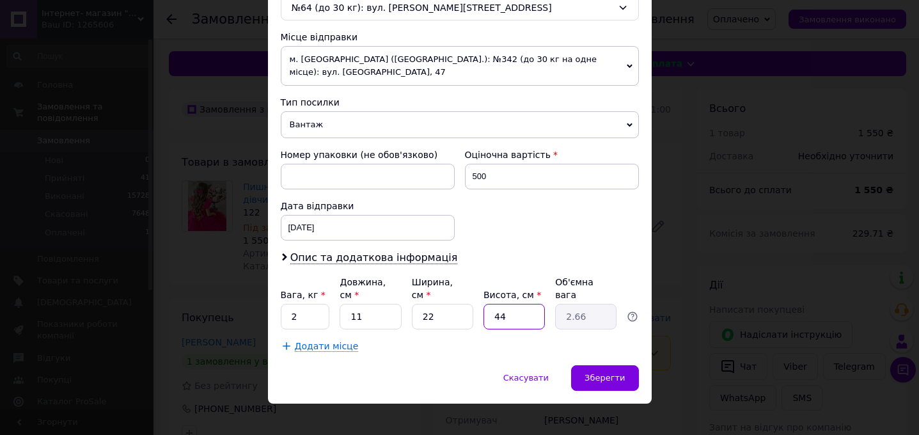
type input "0.24"
type input "3"
type input "0.18"
type input "33"
type input "2"
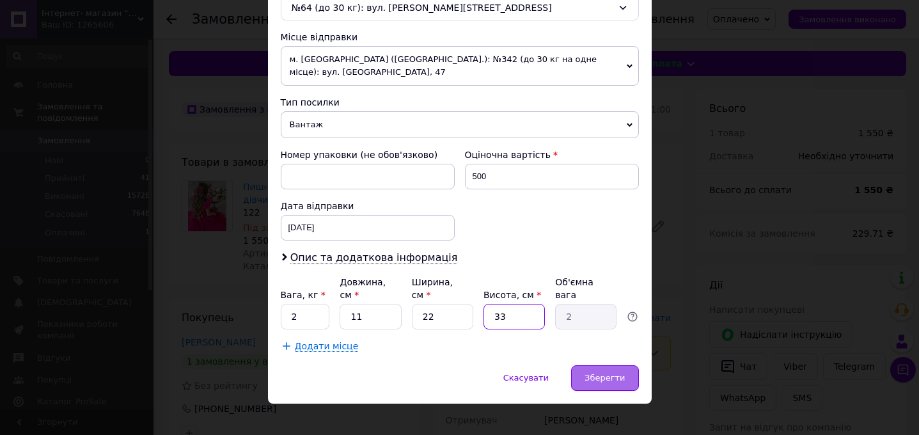
type input "33"
click at [610, 373] on span "Зберегти" at bounding box center [605, 378] width 40 height 10
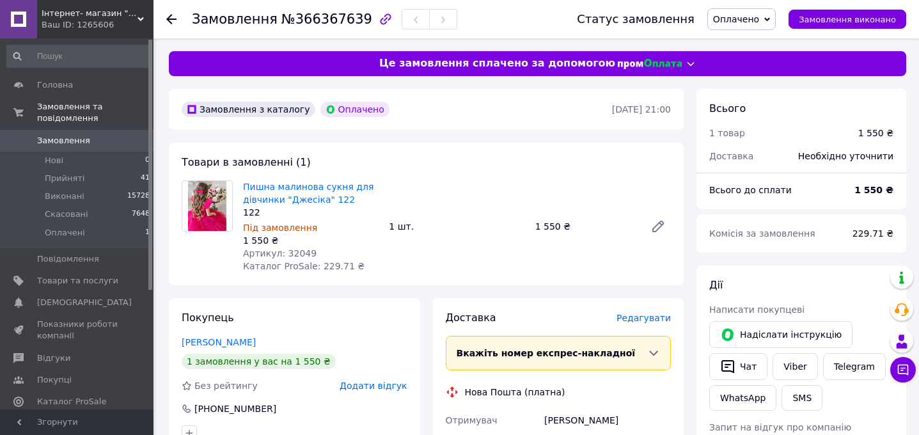
click at [70, 144] on span "Замовлення" at bounding box center [63, 141] width 53 height 12
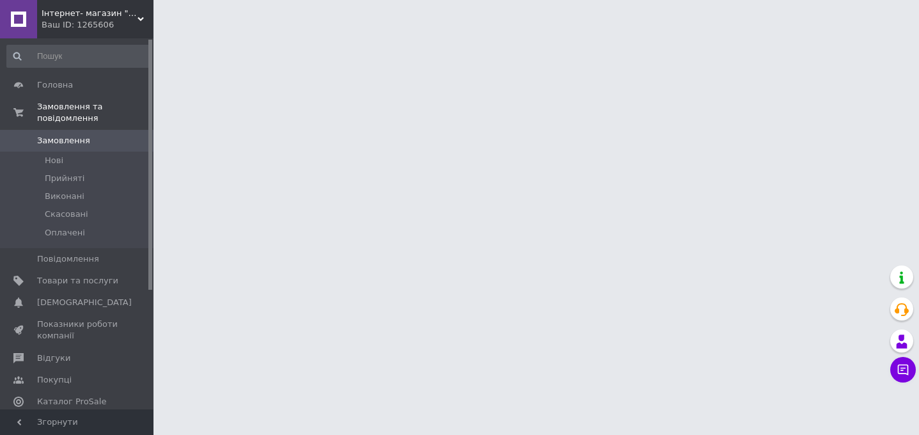
click at [89, 17] on span "Інтернет- магазин "Baby Kingdom"" at bounding box center [90, 14] width 96 height 12
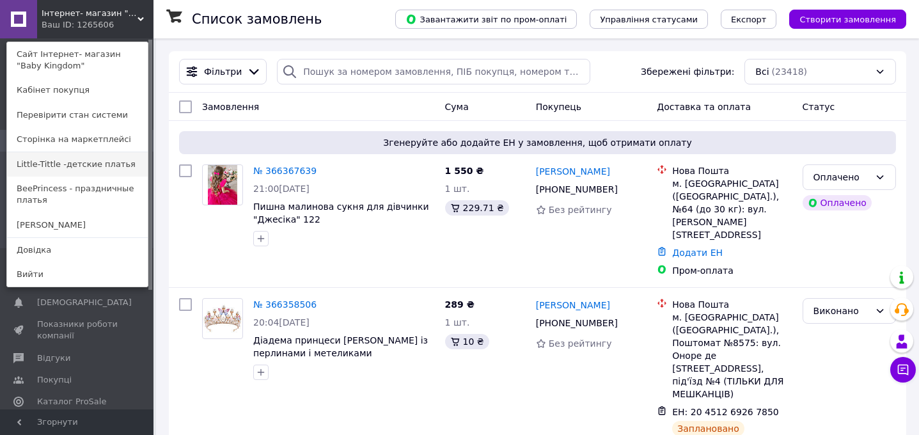
click at [68, 166] on link "Little-Tittle -детские платья" at bounding box center [77, 164] width 141 height 24
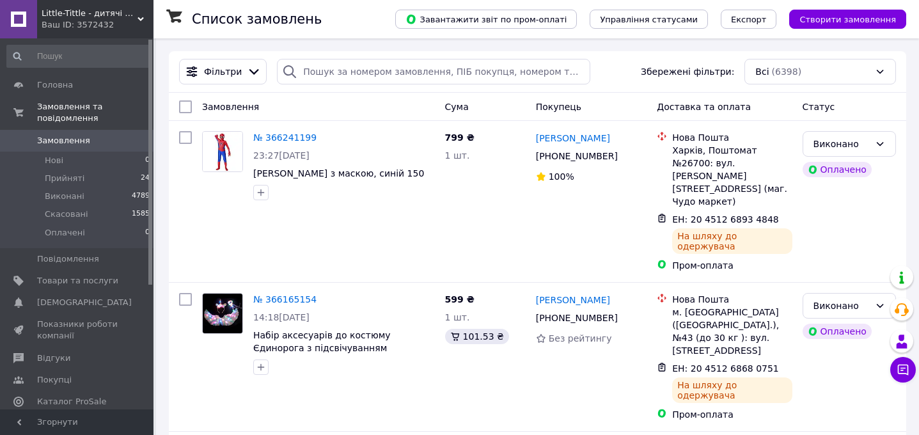
click at [104, 10] on span "Little-Tittle - дитячі сукні" at bounding box center [90, 14] width 96 height 12
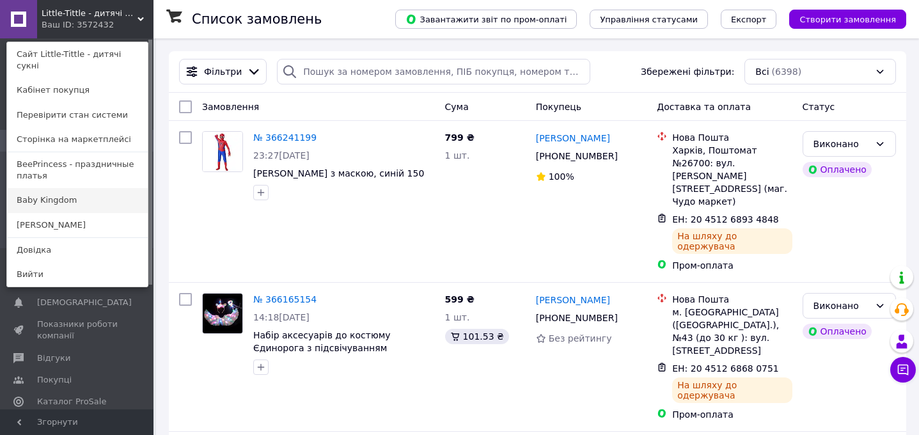
click at [83, 188] on link "Baby Kingdom" at bounding box center [77, 200] width 141 height 24
